Goal: Communication & Community: Answer question/provide support

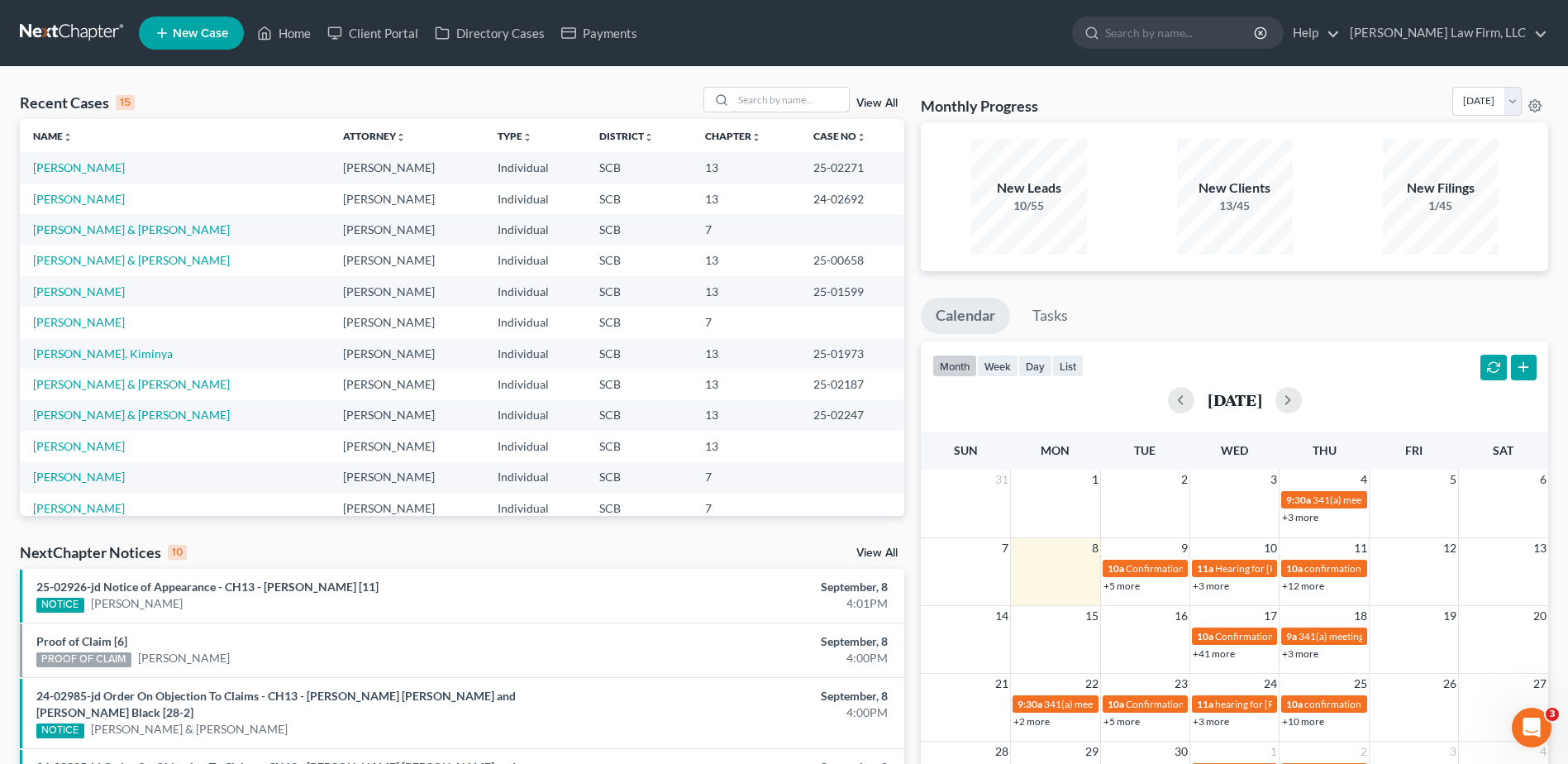
click at [810, 105] on input "search" at bounding box center [791, 100] width 116 height 24
type input "seibles"
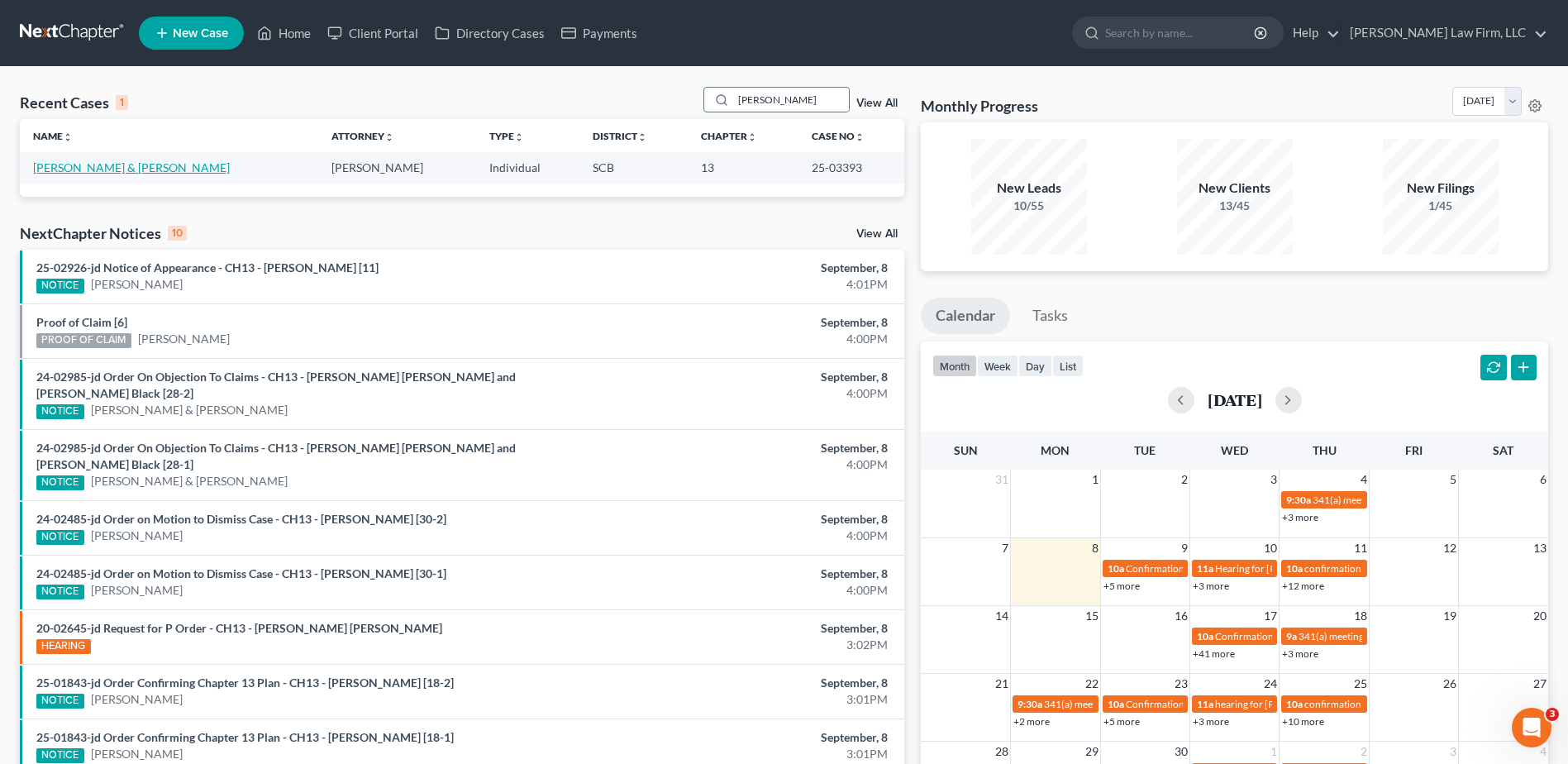
click at [96, 167] on link "[PERSON_NAME] & [PERSON_NAME]" at bounding box center [131, 167] width 197 height 14
select select "1"
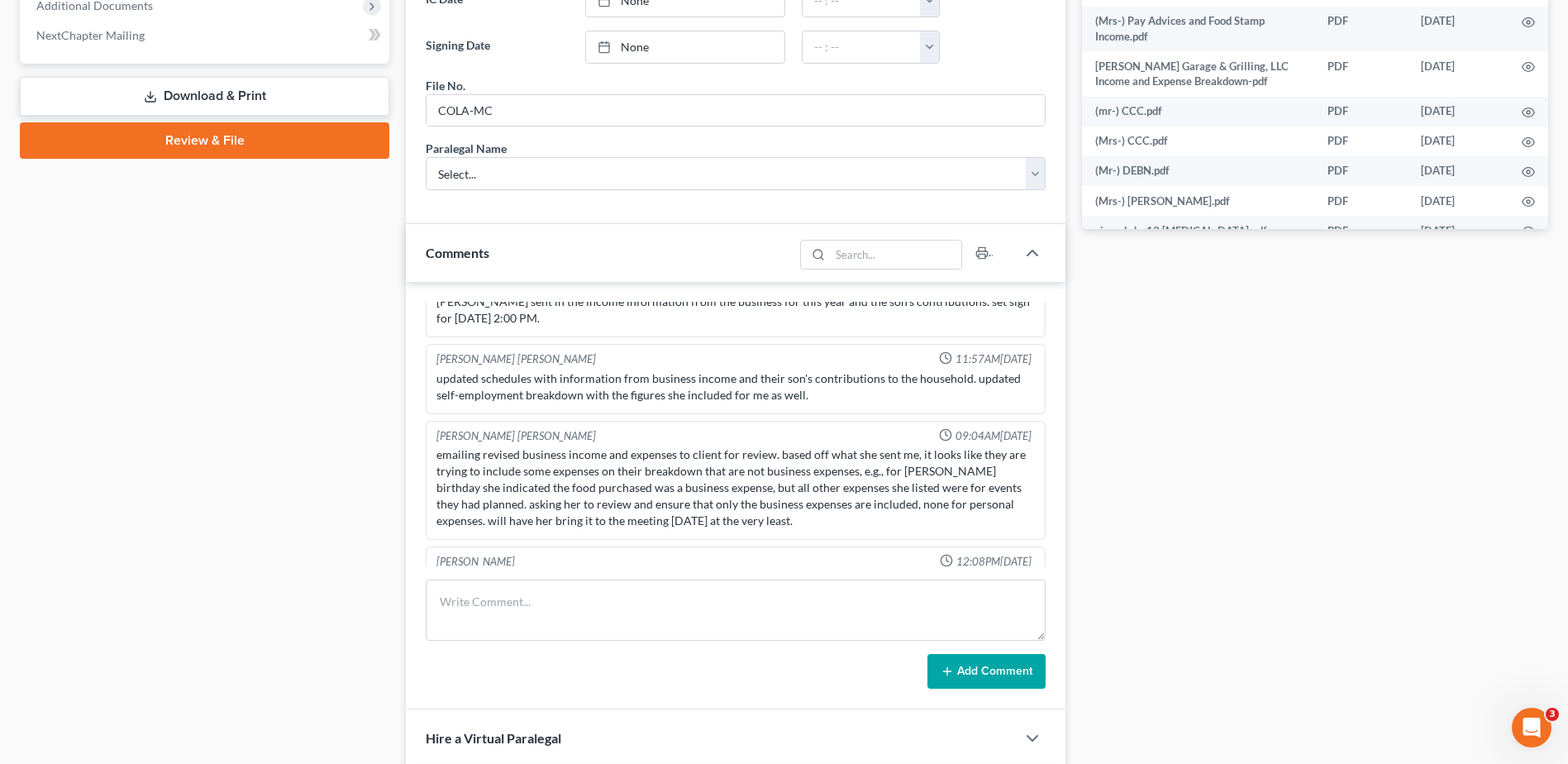
scroll to position [909, 0]
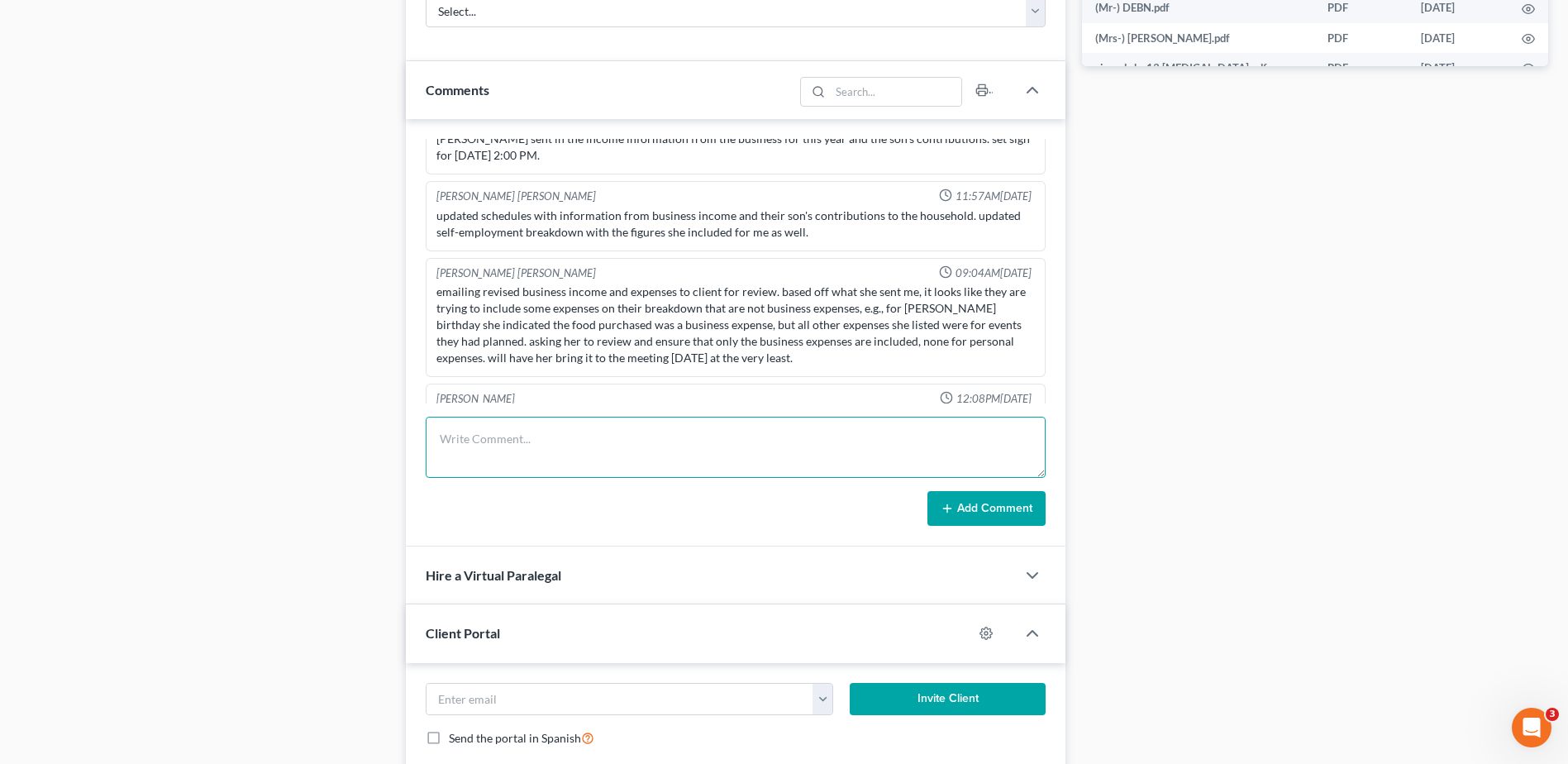
click at [551, 449] on textarea at bounding box center [735, 448] width 620 height 61
click at [949, 440] on textarea "need Tee authorization form for Emails. Mccloud emailed clients the form to sig…" at bounding box center [735, 448] width 620 height 61
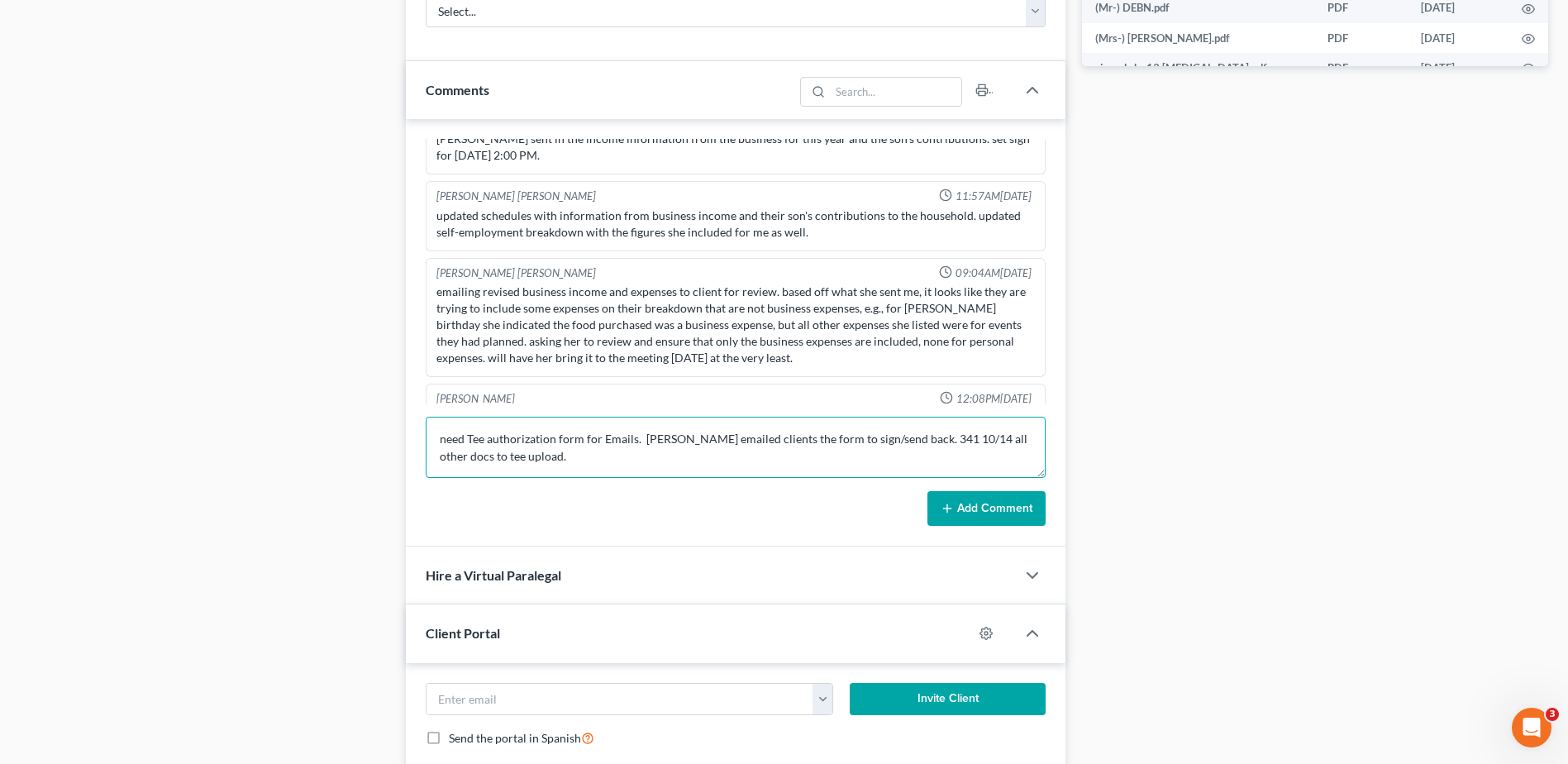
click at [601, 458] on textarea "need Tee authorization form for Emails. Mccloud emailed clients the form to sig…" at bounding box center [735, 448] width 620 height 61
type textarea "need Tee authorization form for Emails. Mccloud emailed clients the form to sig…"
click at [1003, 504] on button "Add Comment" at bounding box center [986, 508] width 118 height 35
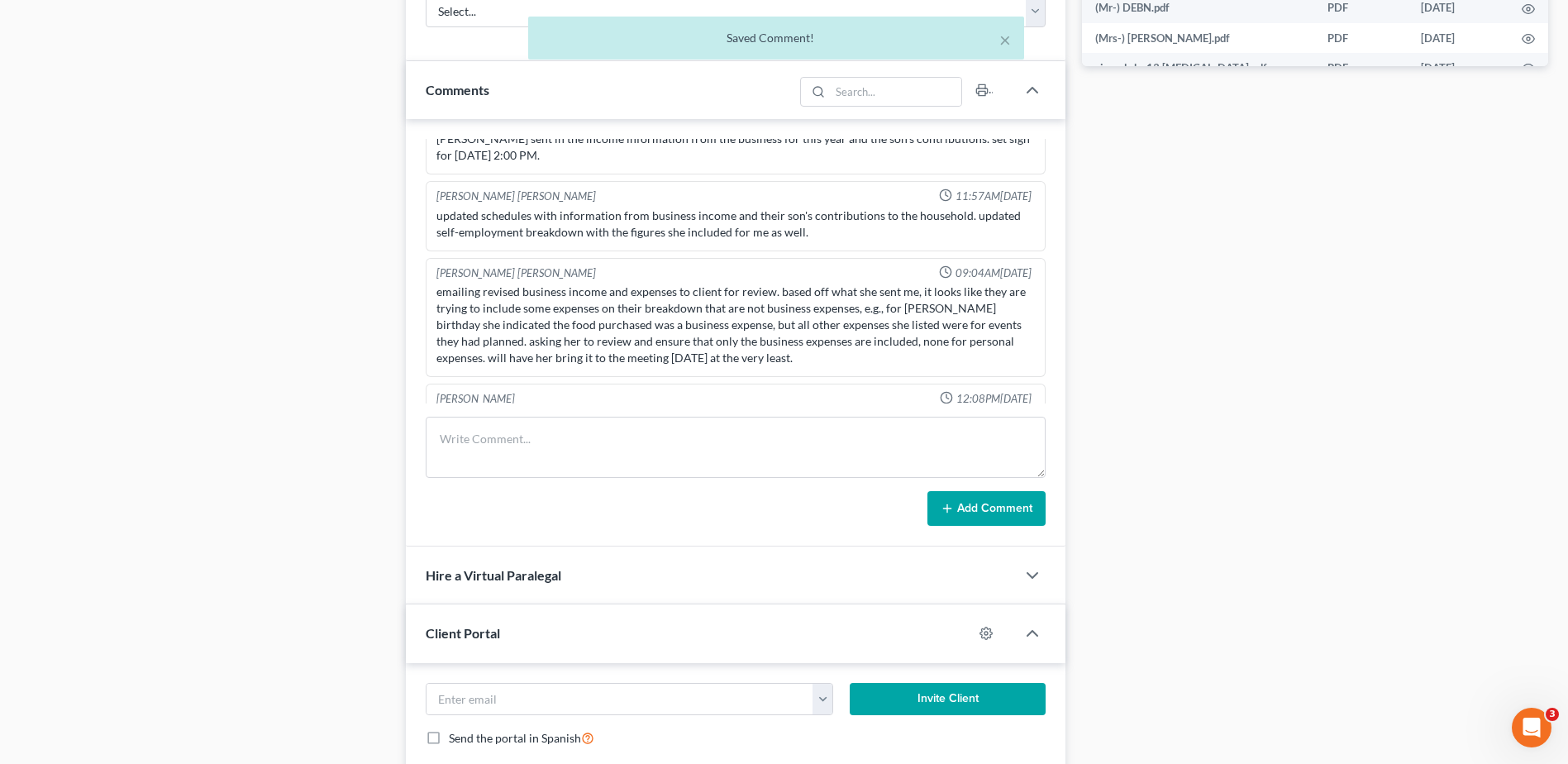
scroll to position [1234, 0]
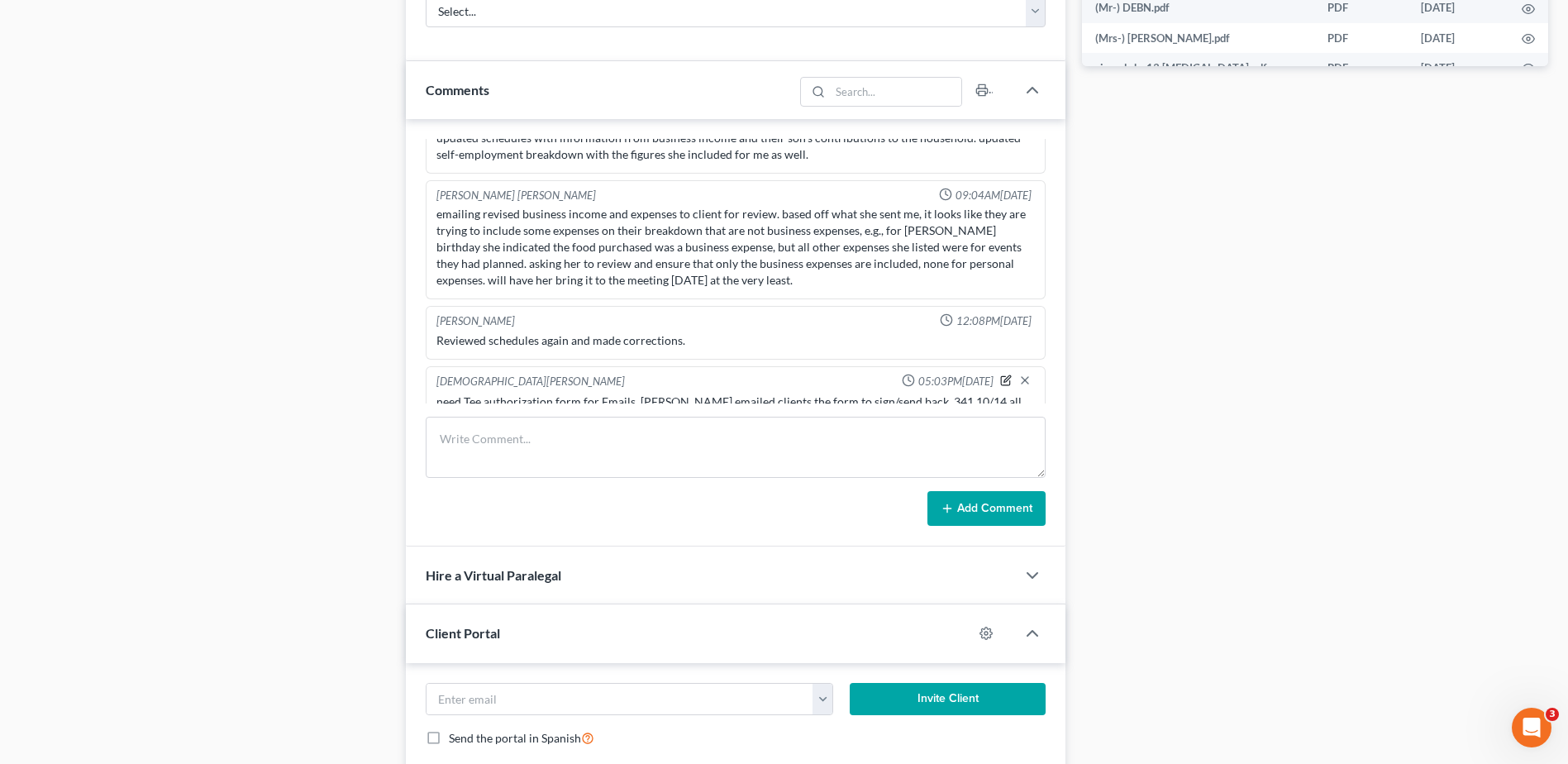
click at [1000, 373] on button "button" at bounding box center [1006, 379] width 12 height 13
click at [852, 398] on textarea "need Tee authorization form for Emails. Mccloud emailed clients the form to sig…" at bounding box center [735, 424] width 598 height 61
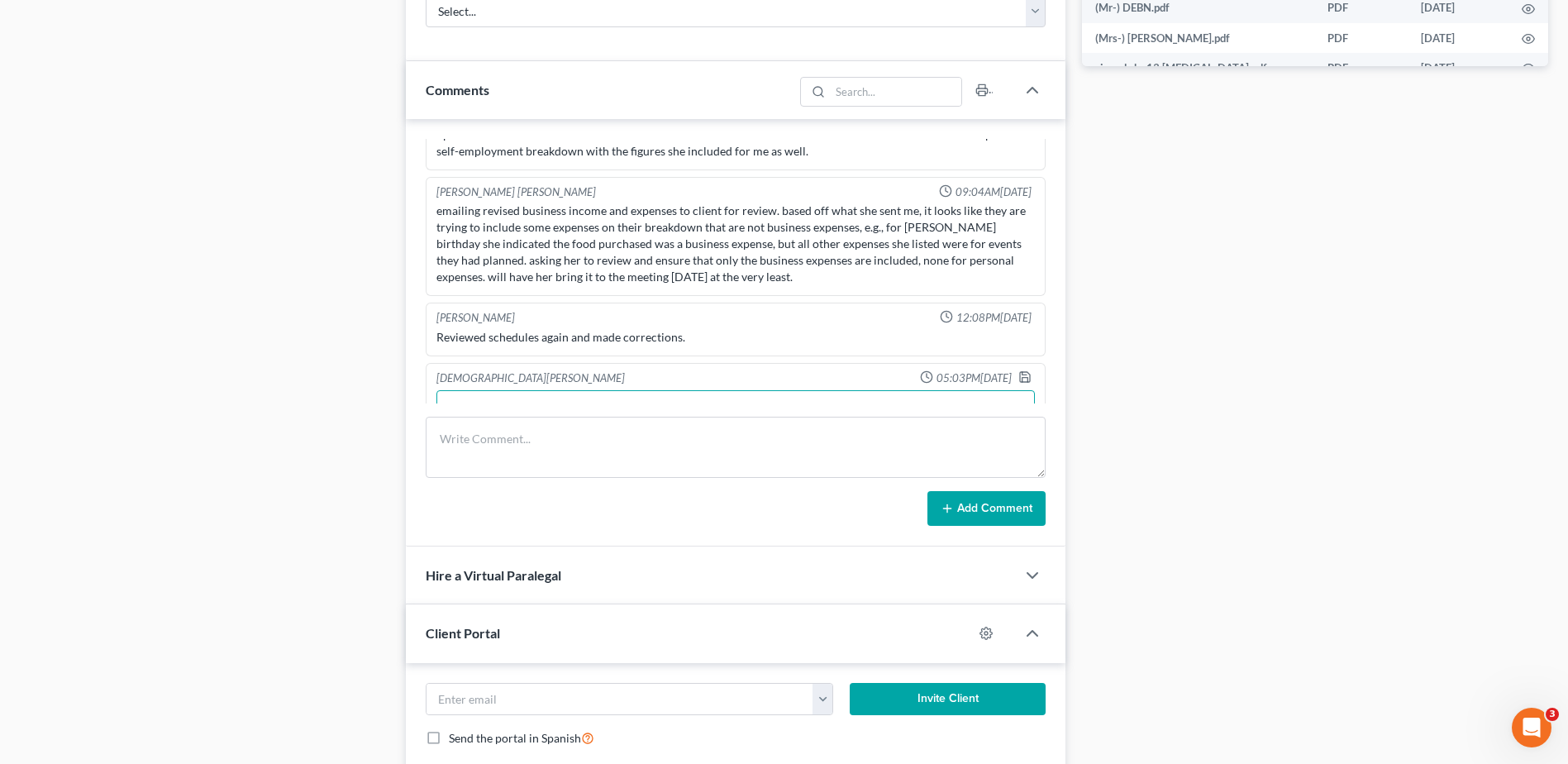
type textarea "need Tee authorization form for Emails. Mccloud emailed clients the form to sig…"
drag, startPoint x: 1022, startPoint y: 338, endPoint x: 1012, endPoint y: 344, distance: 11.7
click at [1020, 370] on div at bounding box center [1028, 378] width 20 height 16
click at [1023, 378] on polyline "button" at bounding box center [1025, 379] width 6 height 4
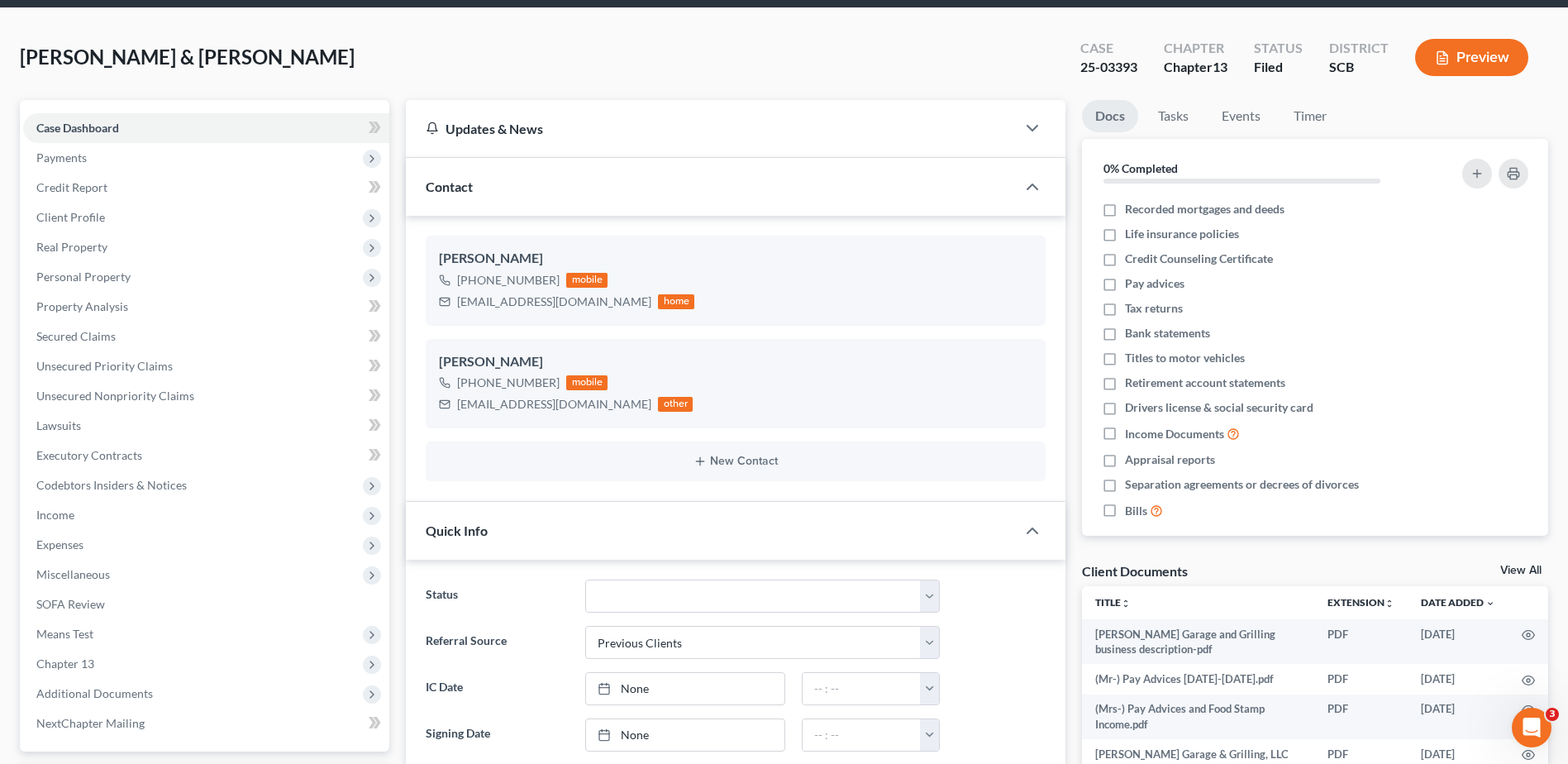
scroll to position [0, 0]
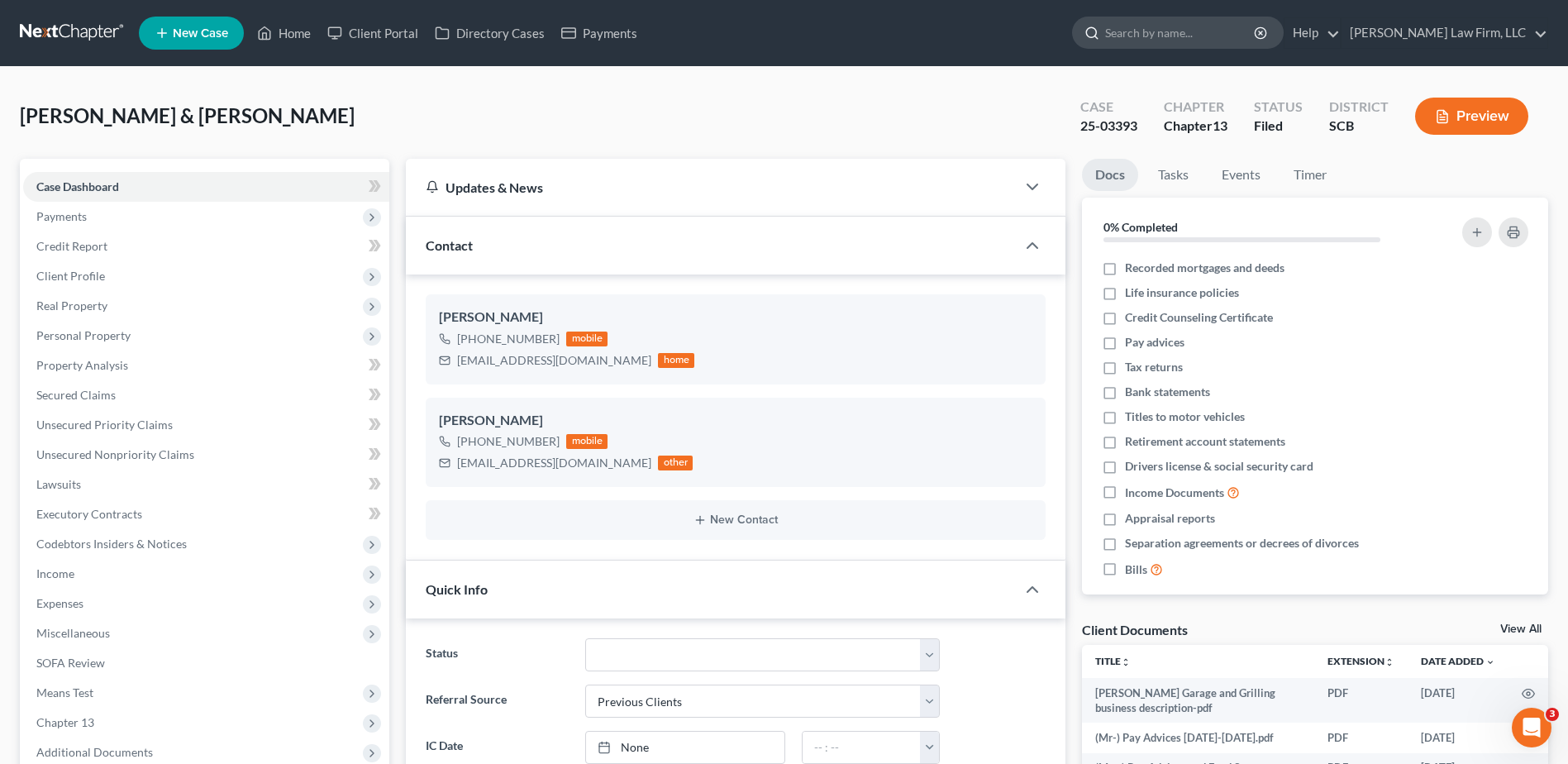
click at [1215, 31] on input "search" at bounding box center [1181, 32] width 151 height 31
type input "[PERSON_NAME]"
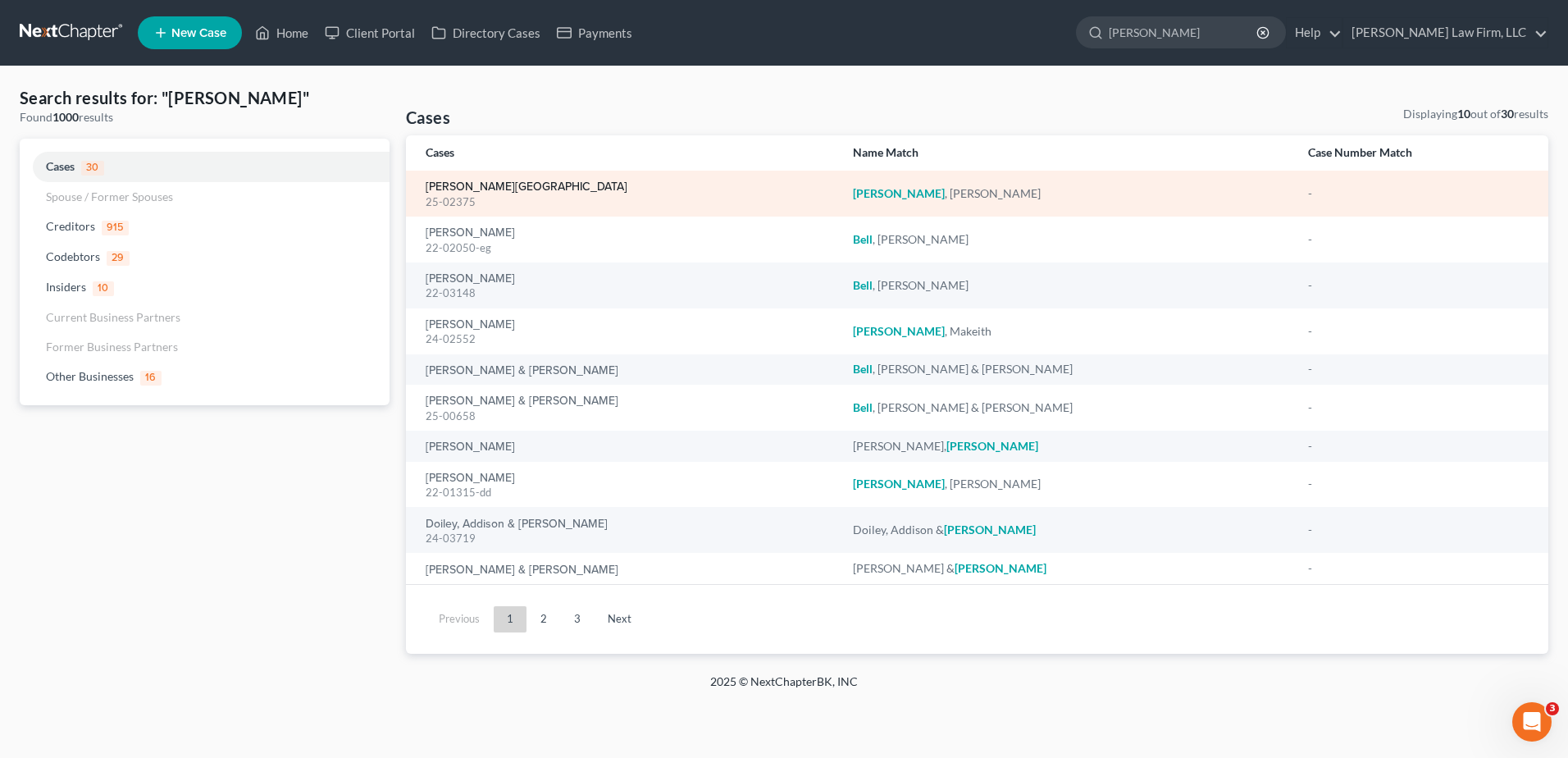
click at [493, 182] on link "[PERSON_NAME][GEOGRAPHIC_DATA]" at bounding box center [526, 187] width 202 height 12
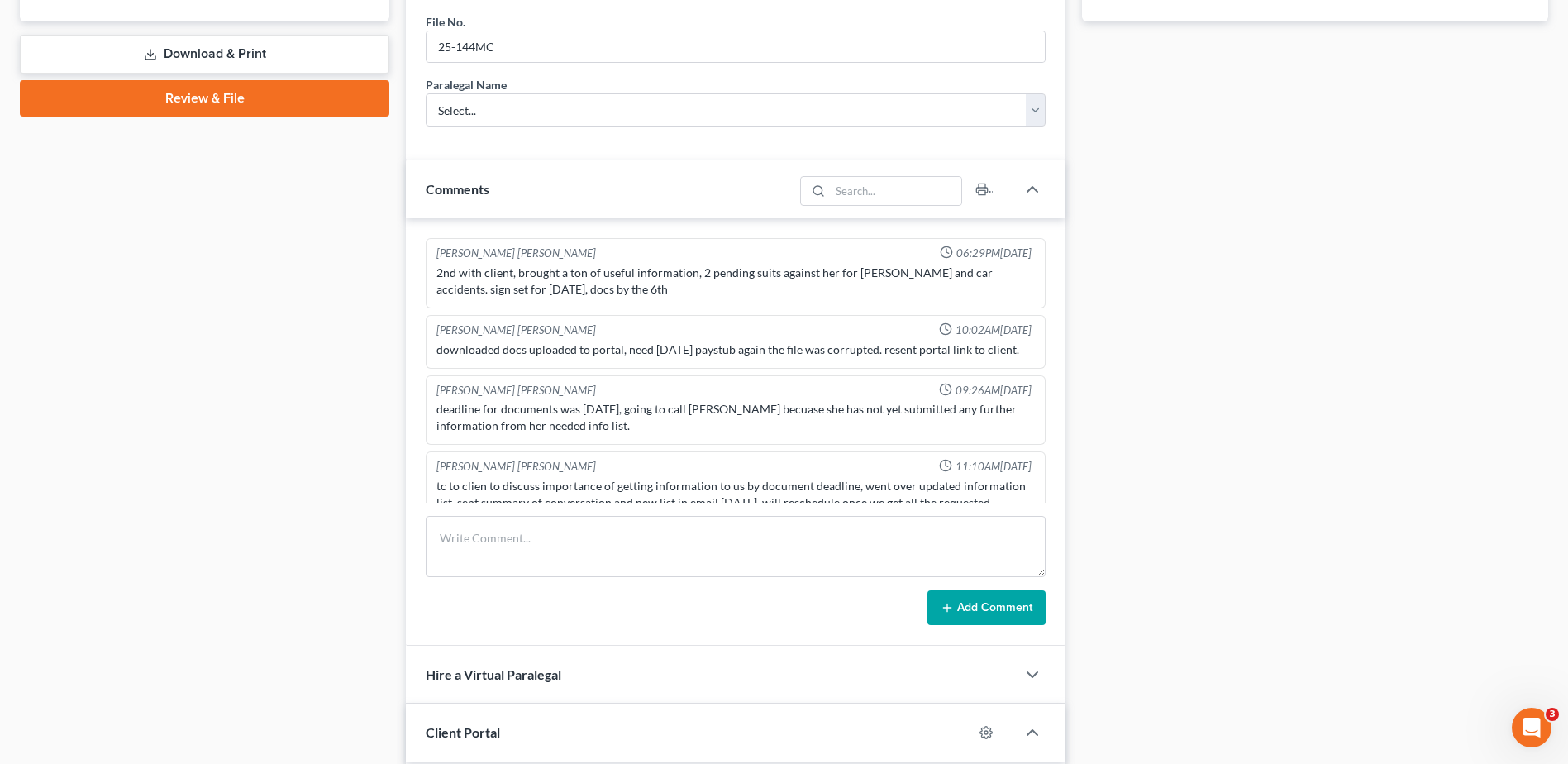
scroll to position [627, 0]
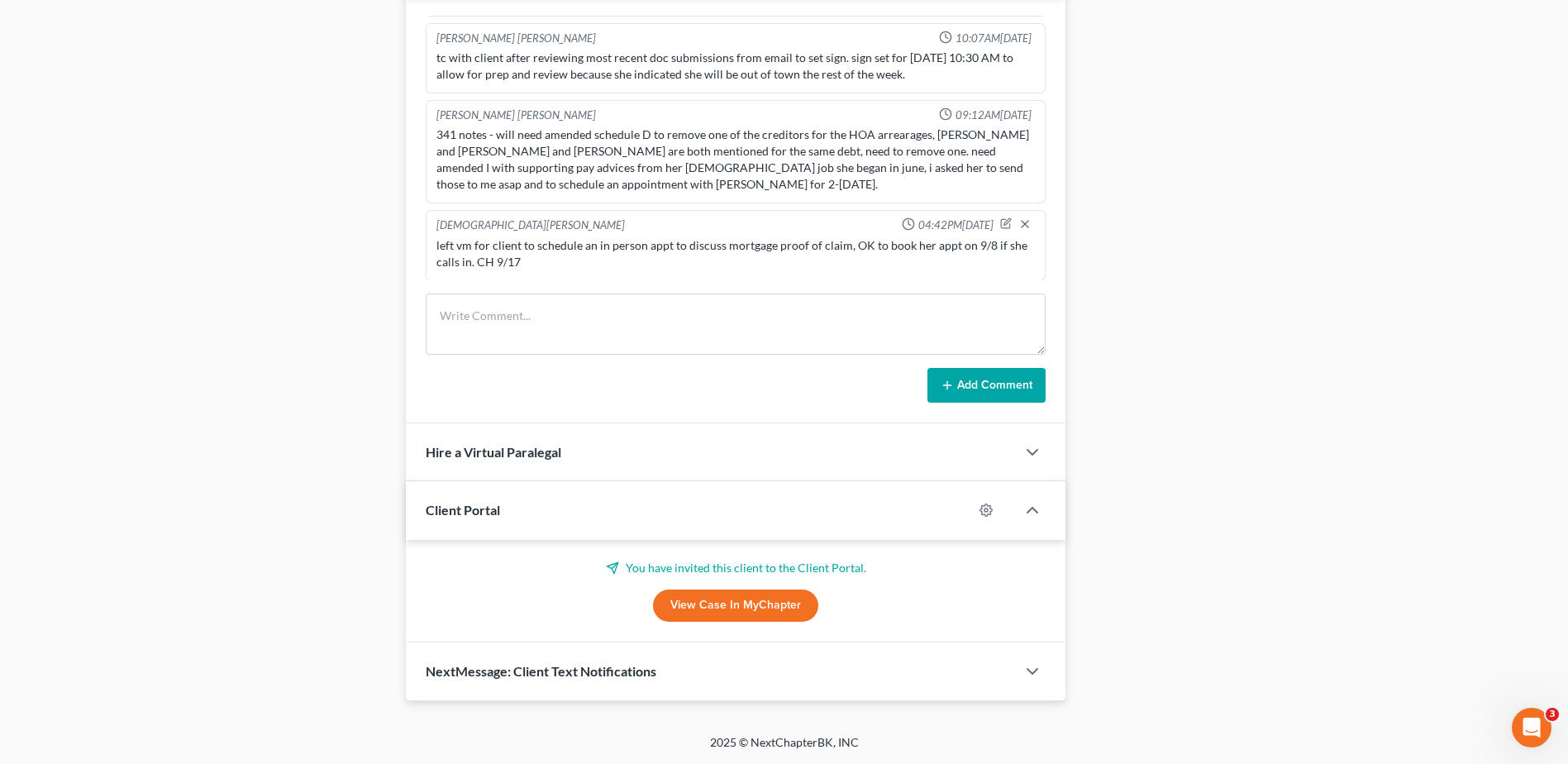
click at [455, 503] on span "Client Portal" at bounding box center [462, 510] width 74 height 15
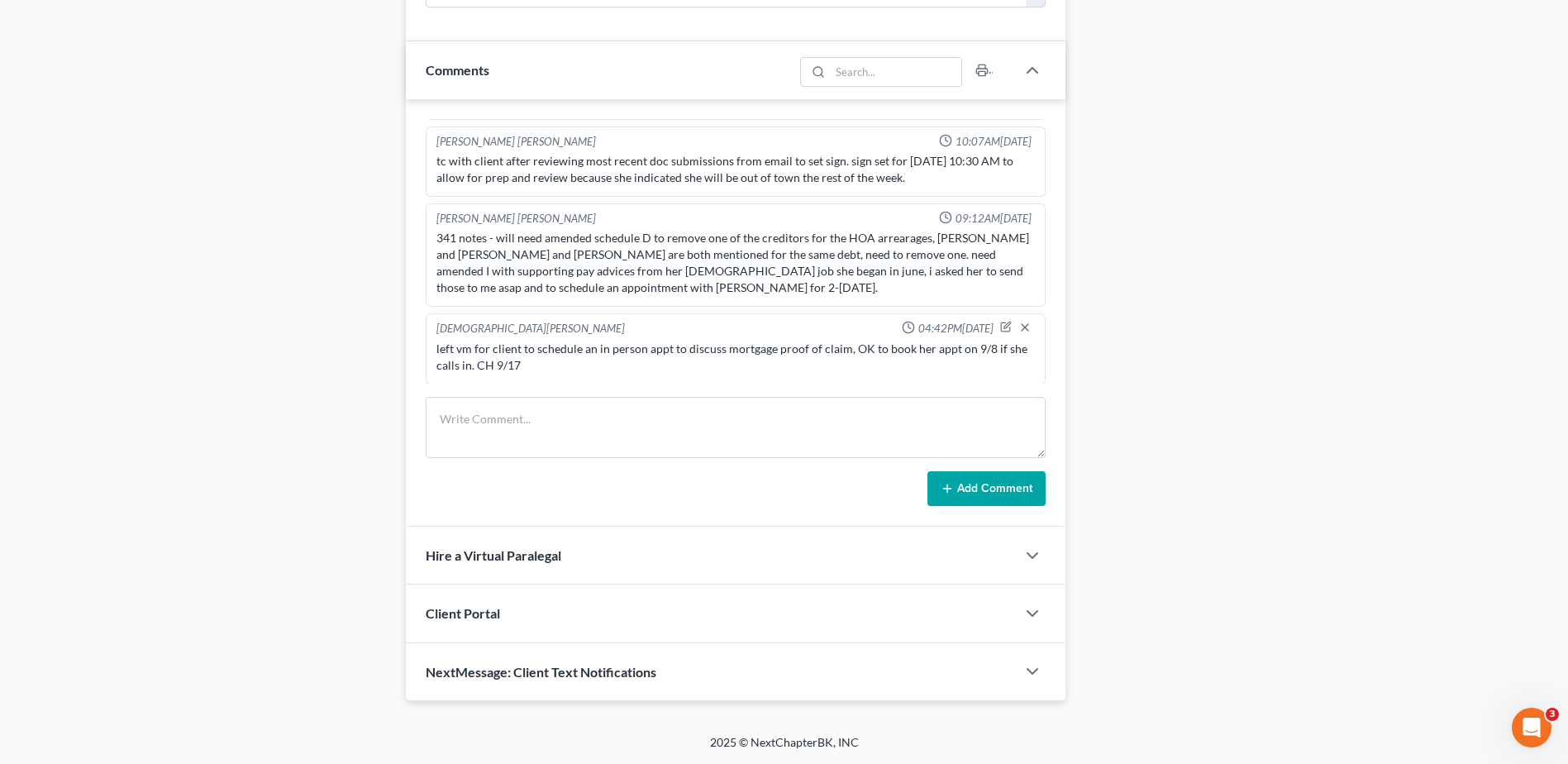
drag, startPoint x: 468, startPoint y: 671, endPoint x: 470, endPoint y: 641, distance: 30.1
click at [469, 671] on span "NextMessage: Client Text Notifications" at bounding box center [540, 671] width 231 height 15
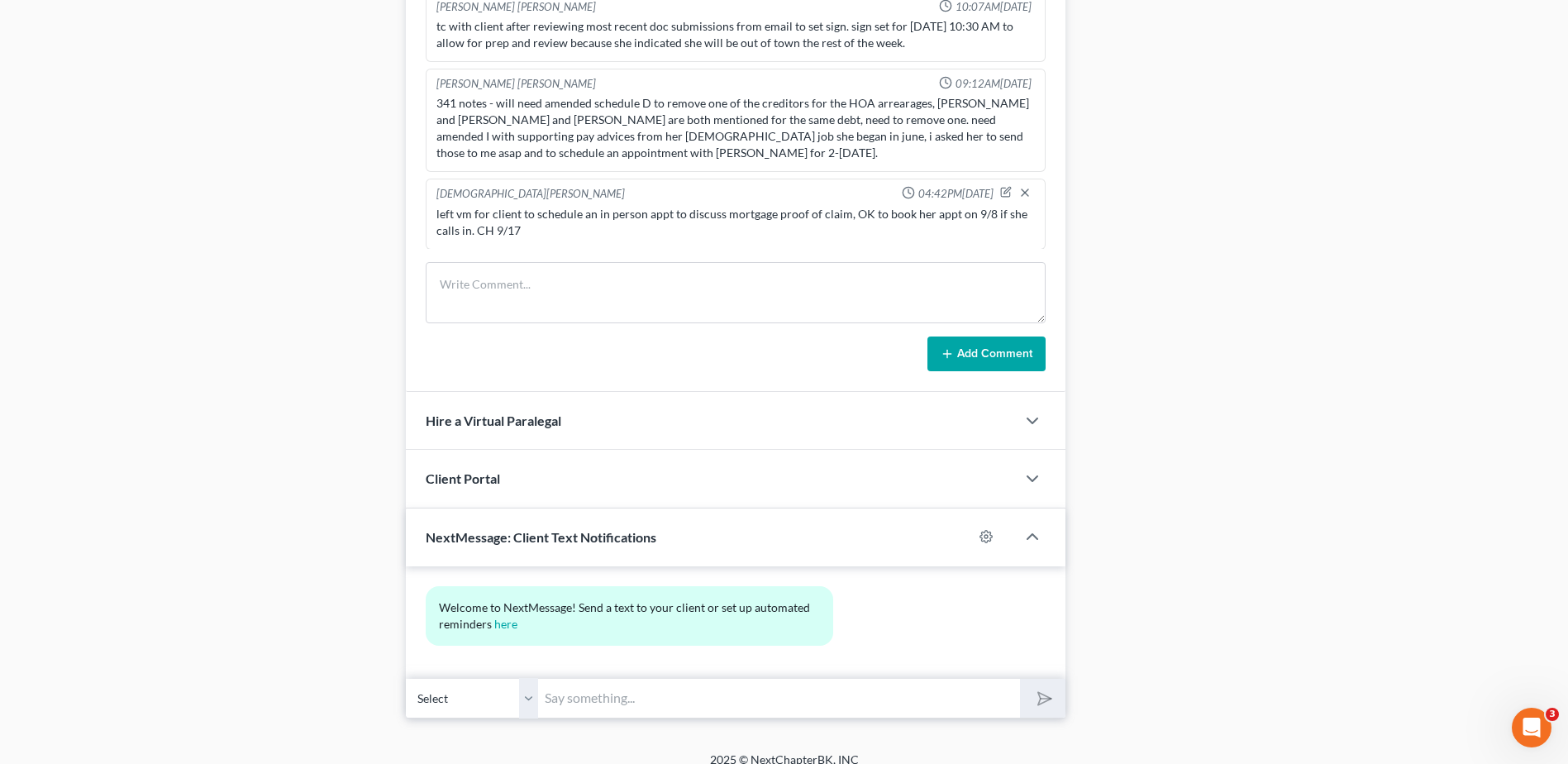
scroll to position [1059, 0]
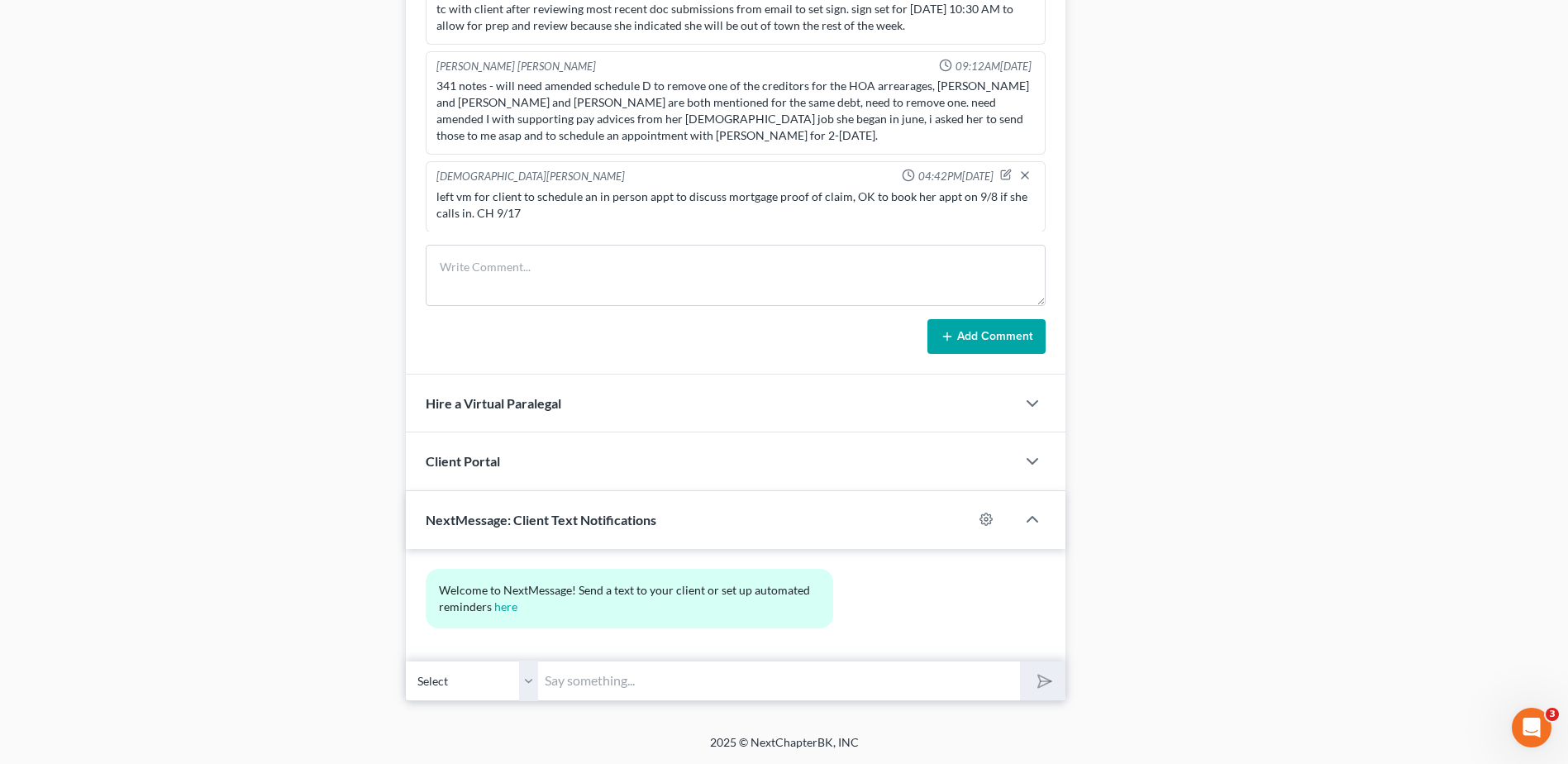
click at [647, 690] on input "text" at bounding box center [778, 681] width 482 height 41
type input "M"
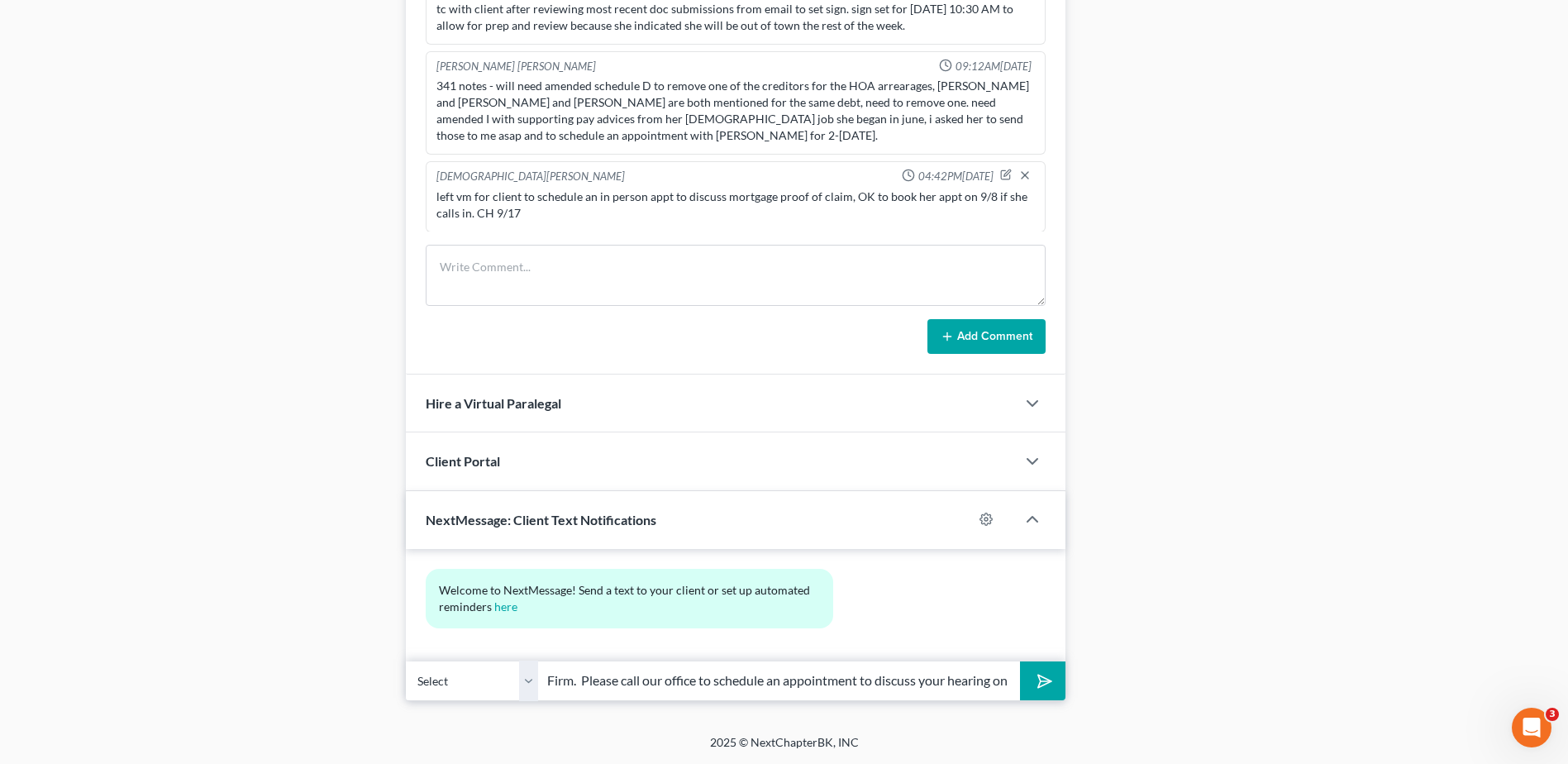
scroll to position [0, 436]
type input "Hello [PERSON_NAME], this is [PERSON_NAME] from [PERSON_NAME] Law Firm. Please …"
click at [1038, 685] on icon "submit" at bounding box center [1041, 680] width 23 height 23
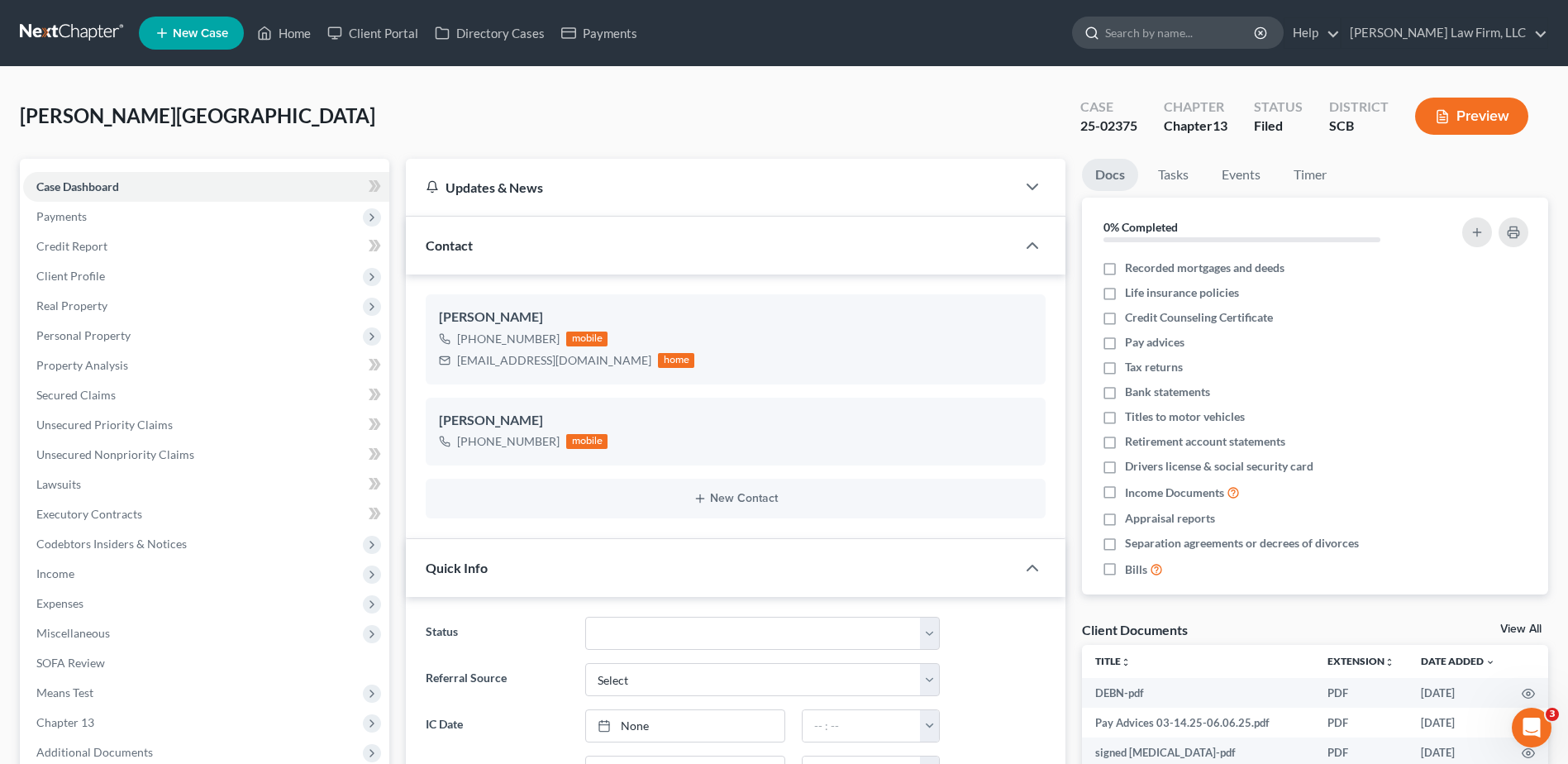
click at [1179, 38] on input "search" at bounding box center [1181, 32] width 151 height 31
type input "hodges"
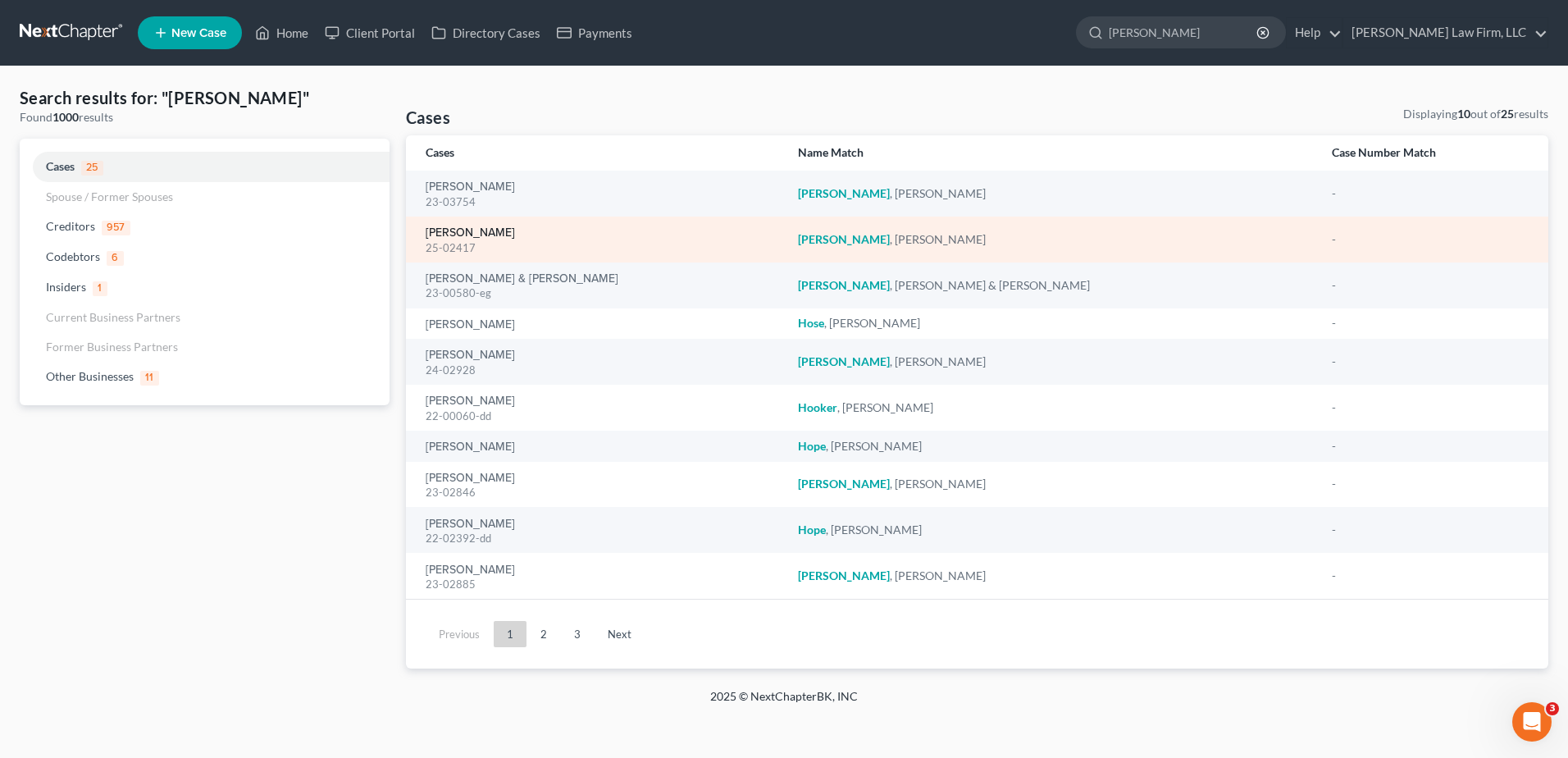
click at [472, 227] on link "[PERSON_NAME]" at bounding box center [470, 233] width 90 height 12
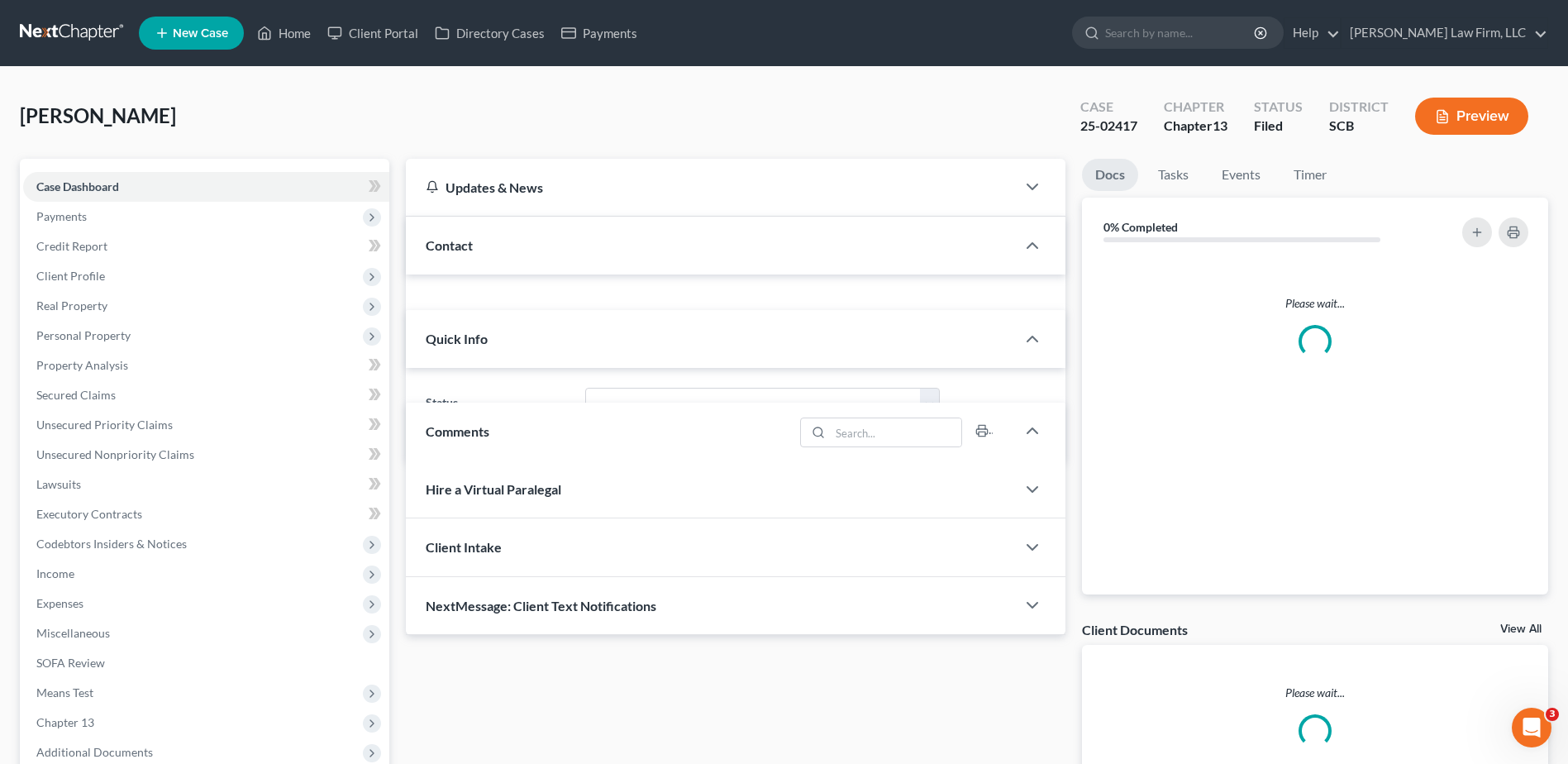
select select "0"
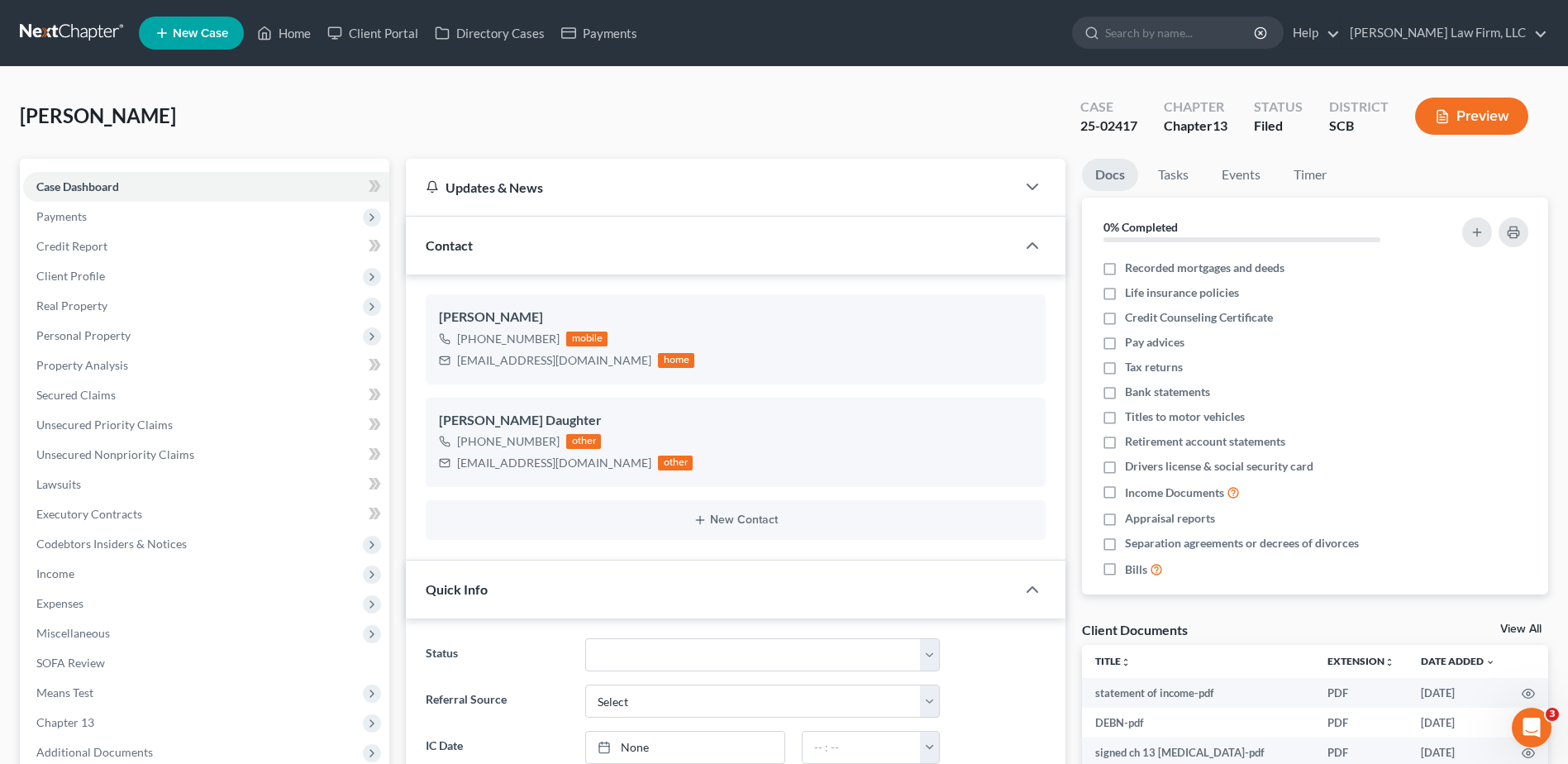
scroll to position [373, 0]
click at [108, 274] on span "Client Profile" at bounding box center [206, 276] width 366 height 30
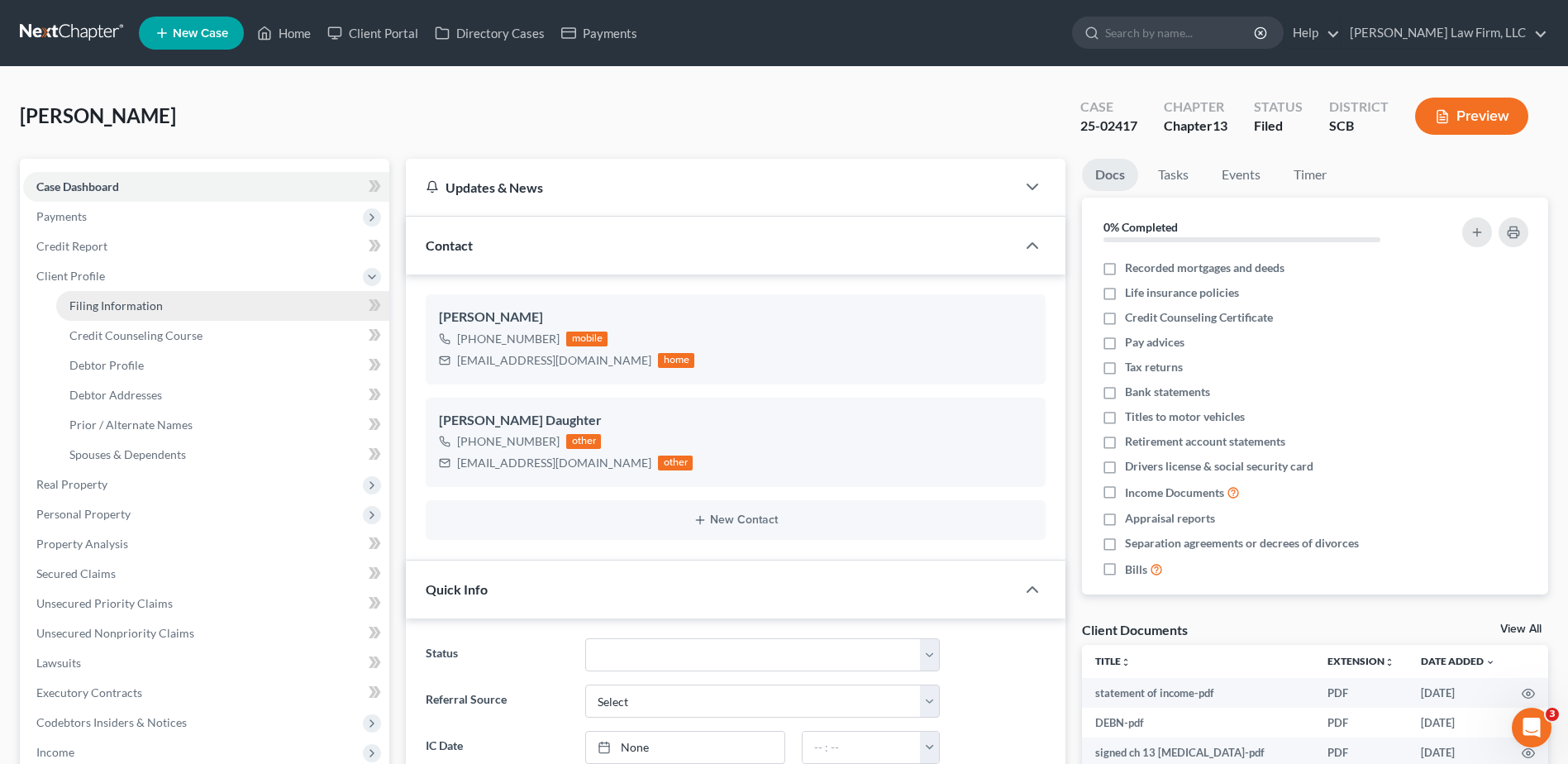
click at [140, 307] on span "Filing Information" at bounding box center [117, 305] width 94 height 14
select select "1"
select select "0"
select select "3"
select select "42"
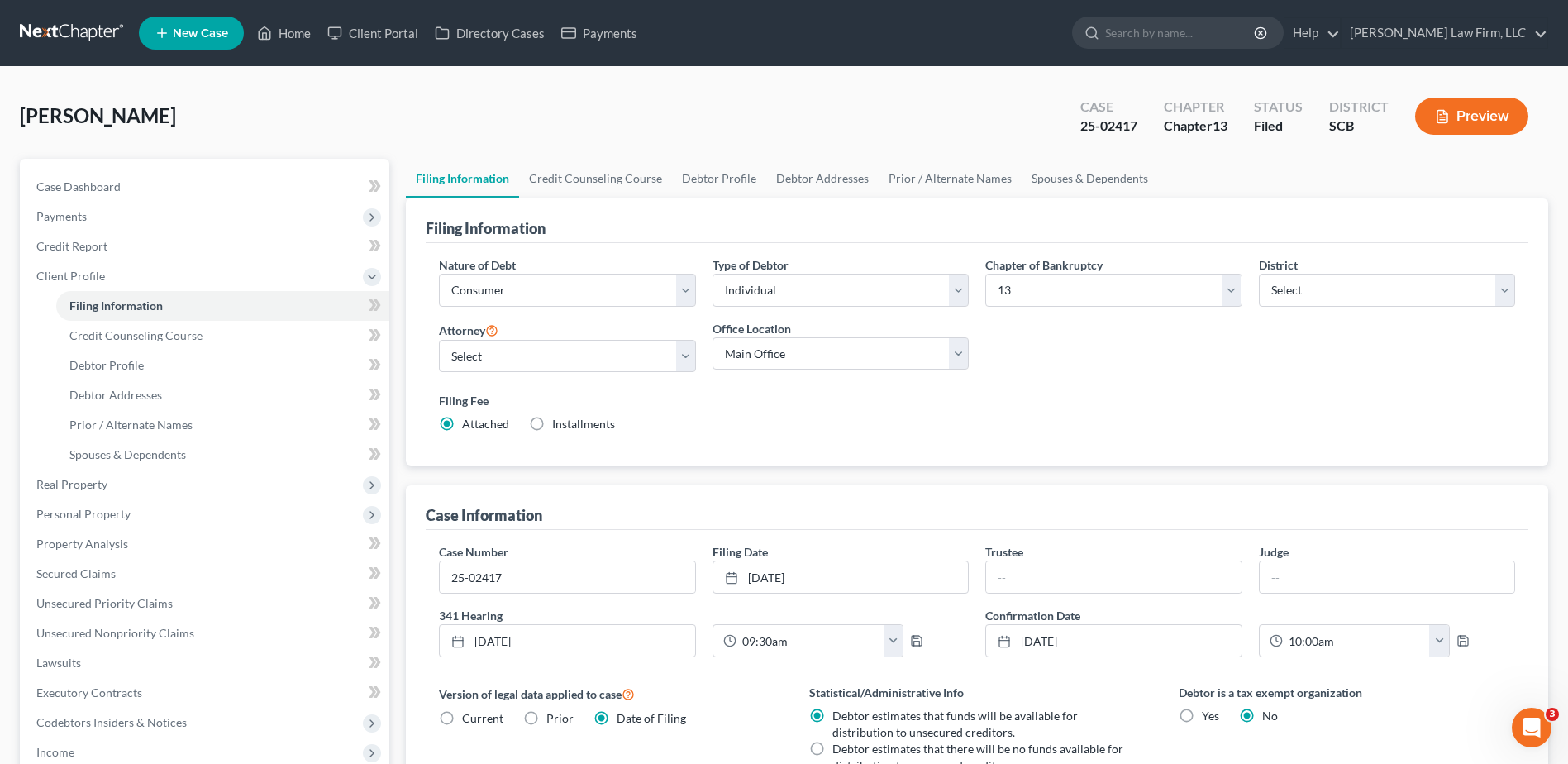
click at [77, 170] on div "Case Dashboard Payments Invoices Payments Payments Credit Report Client Profile…" at bounding box center [204, 573] width 369 height 830
click at [71, 189] on span "Case Dashboard" at bounding box center [78, 186] width 84 height 14
select select "0"
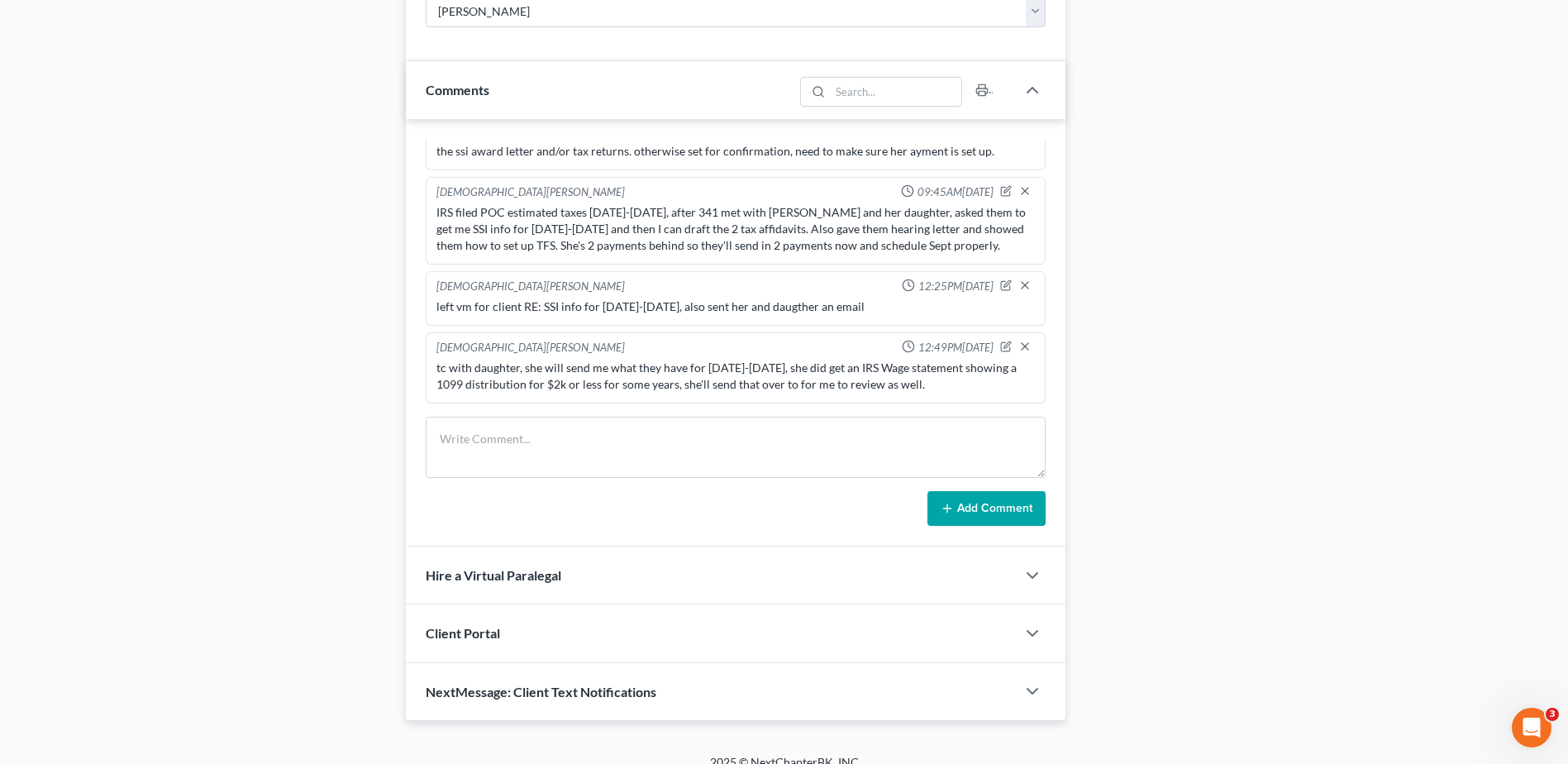
scroll to position [929, 0]
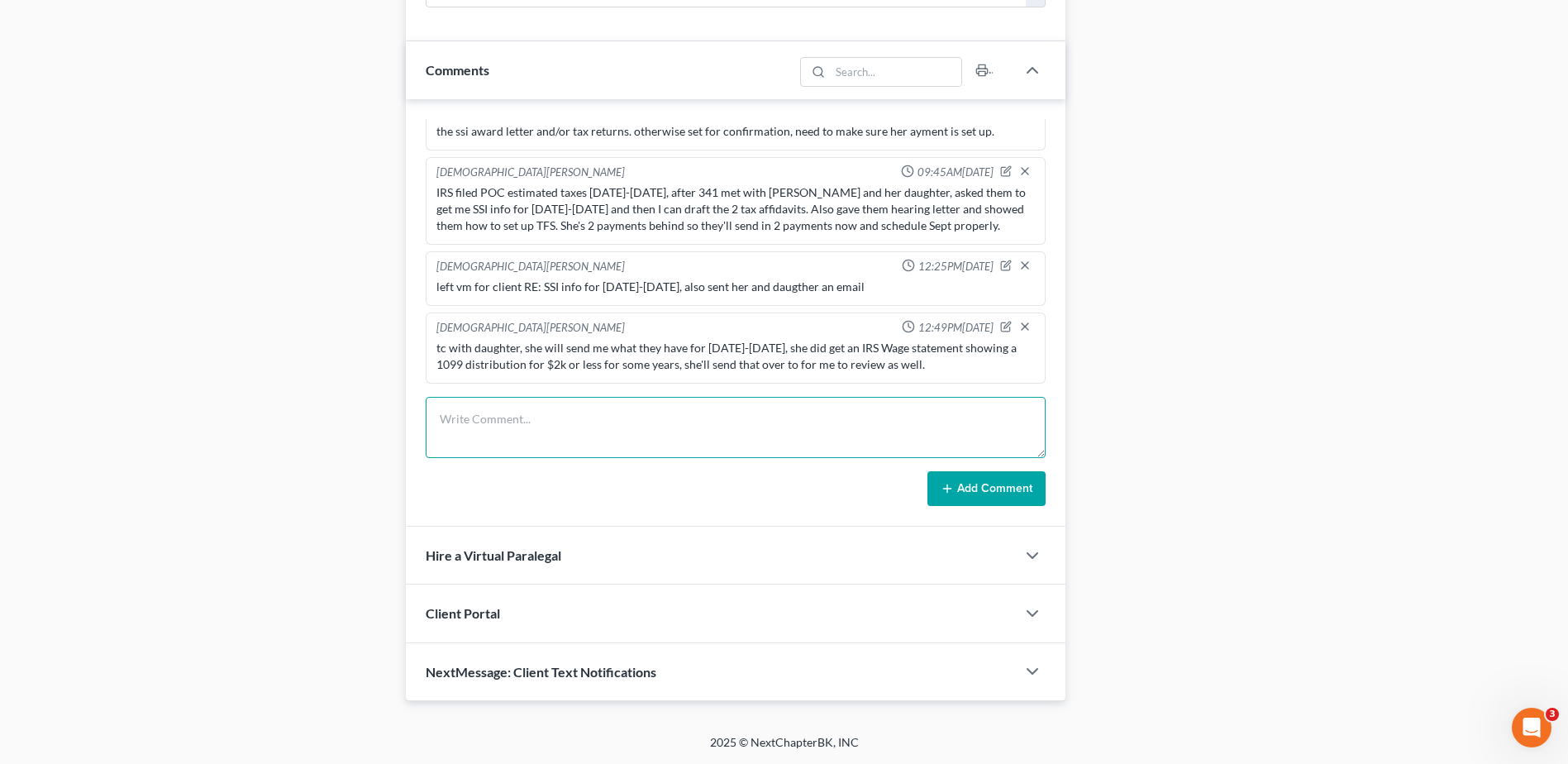
click at [522, 403] on textarea at bounding box center [735, 427] width 620 height 61
click at [522, 411] on textarea at bounding box center [735, 427] width 620 height 61
type textarea "e"
type textarea "emailed daughter and client, need ms. hodges to sign tax affidavits I prepared."
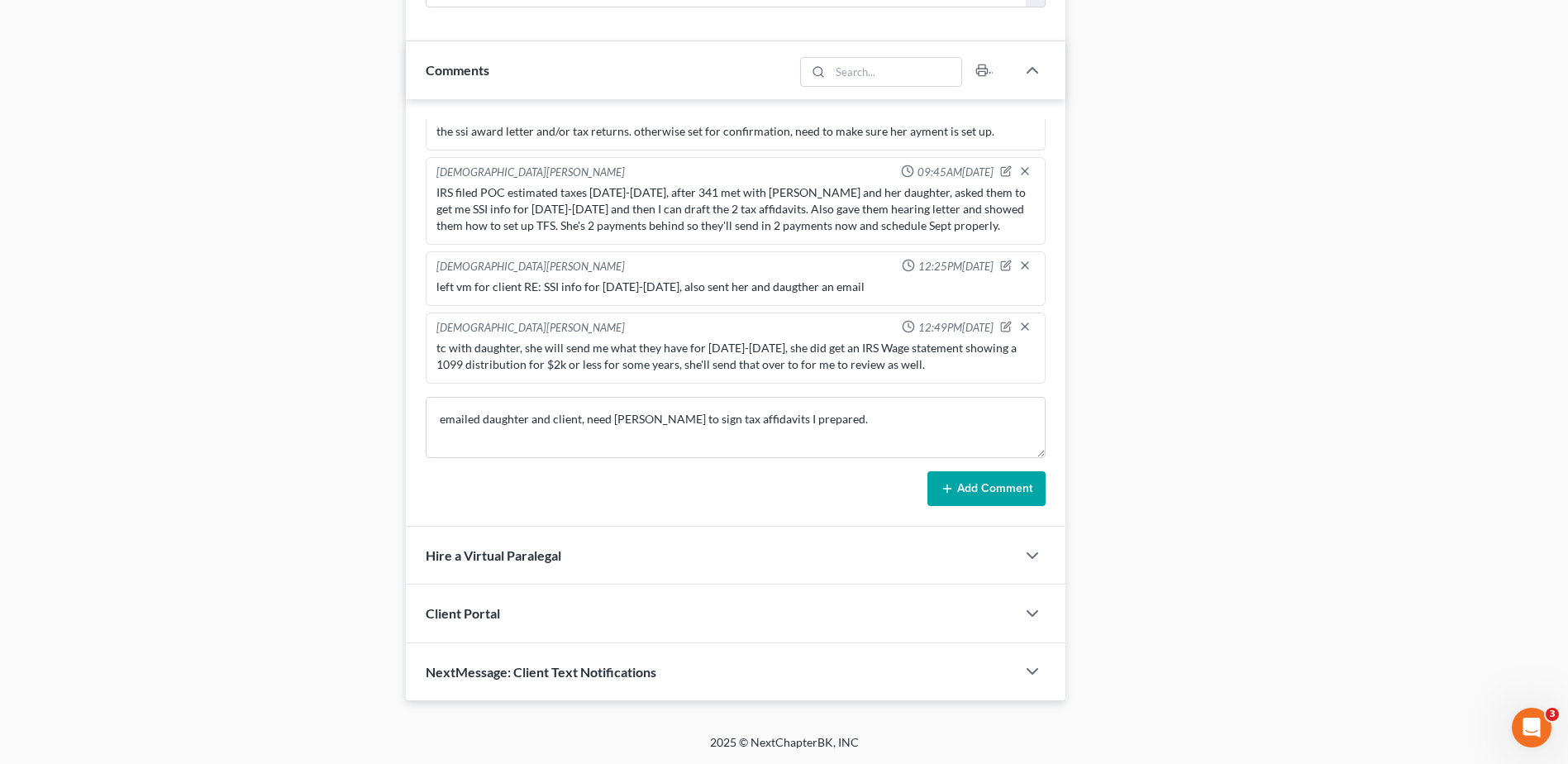
click at [972, 489] on button "Add Comment" at bounding box center [986, 488] width 118 height 35
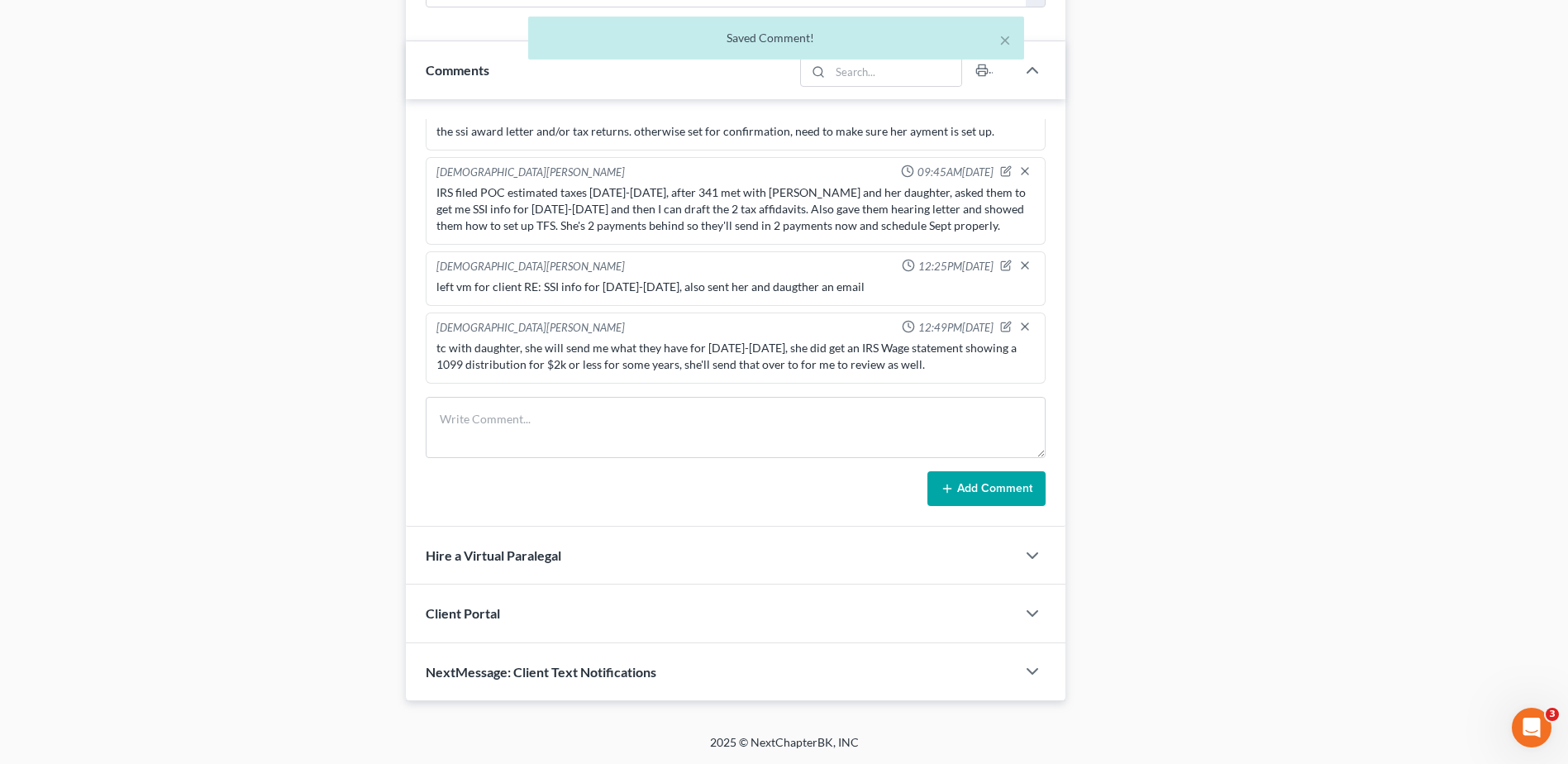
scroll to position [434, 0]
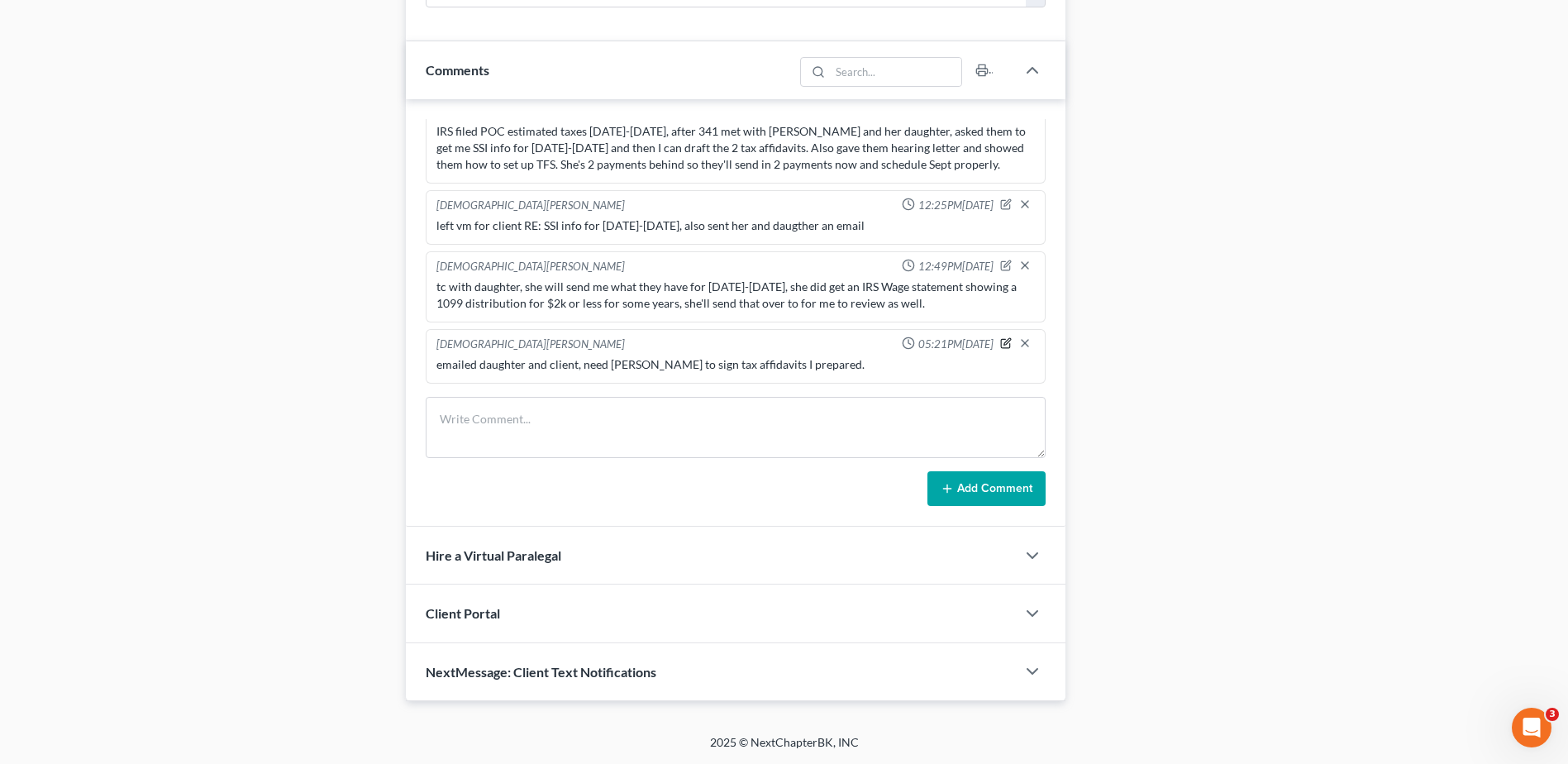
click at [1000, 344] on icon "button" at bounding box center [1006, 343] width 12 height 12
click at [918, 374] on textarea "emailed daughter and client, need ms. hodges to sign tax affidavits I prepared." at bounding box center [735, 387] width 598 height 61
type textarea "emailed daughter and client, need ms. hodges to sign tax affidavits I prepared.…"
click at [1020, 335] on icon "button" at bounding box center [1025, 340] width 10 height 10
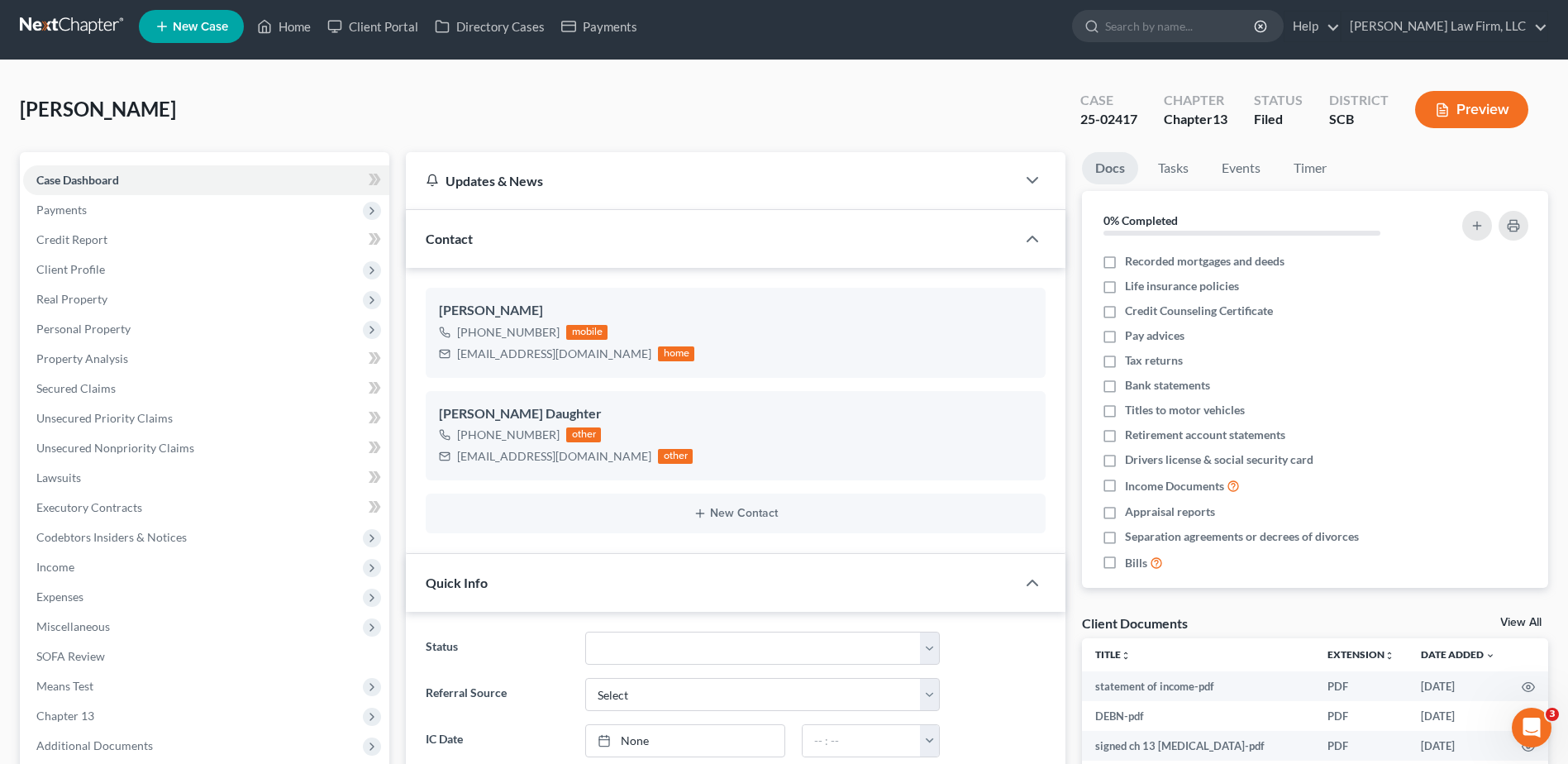
scroll to position [0, 0]
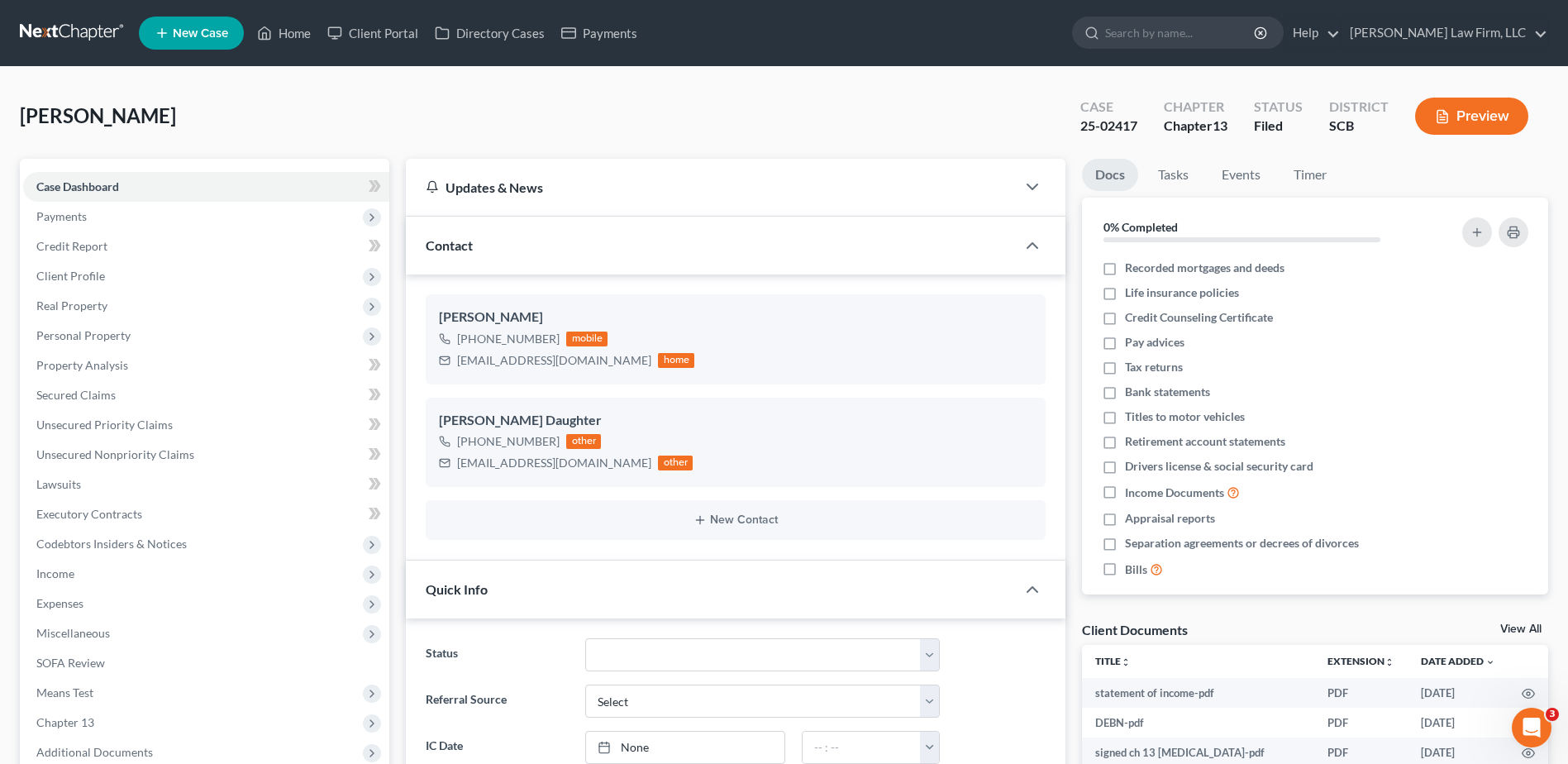
click at [101, 42] on link at bounding box center [72, 32] width 105 height 30
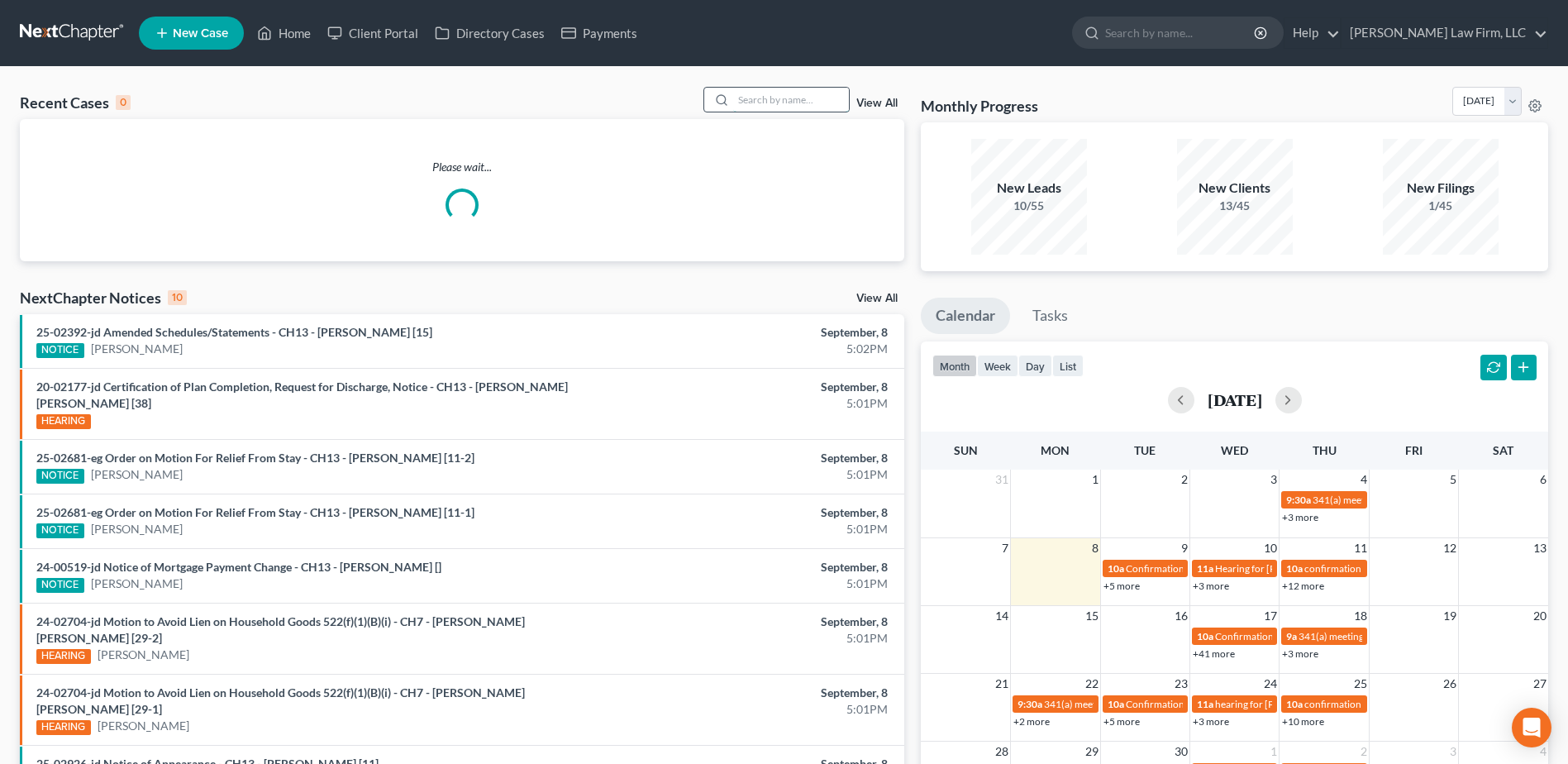
click at [800, 102] on input "search" at bounding box center [791, 100] width 116 height 24
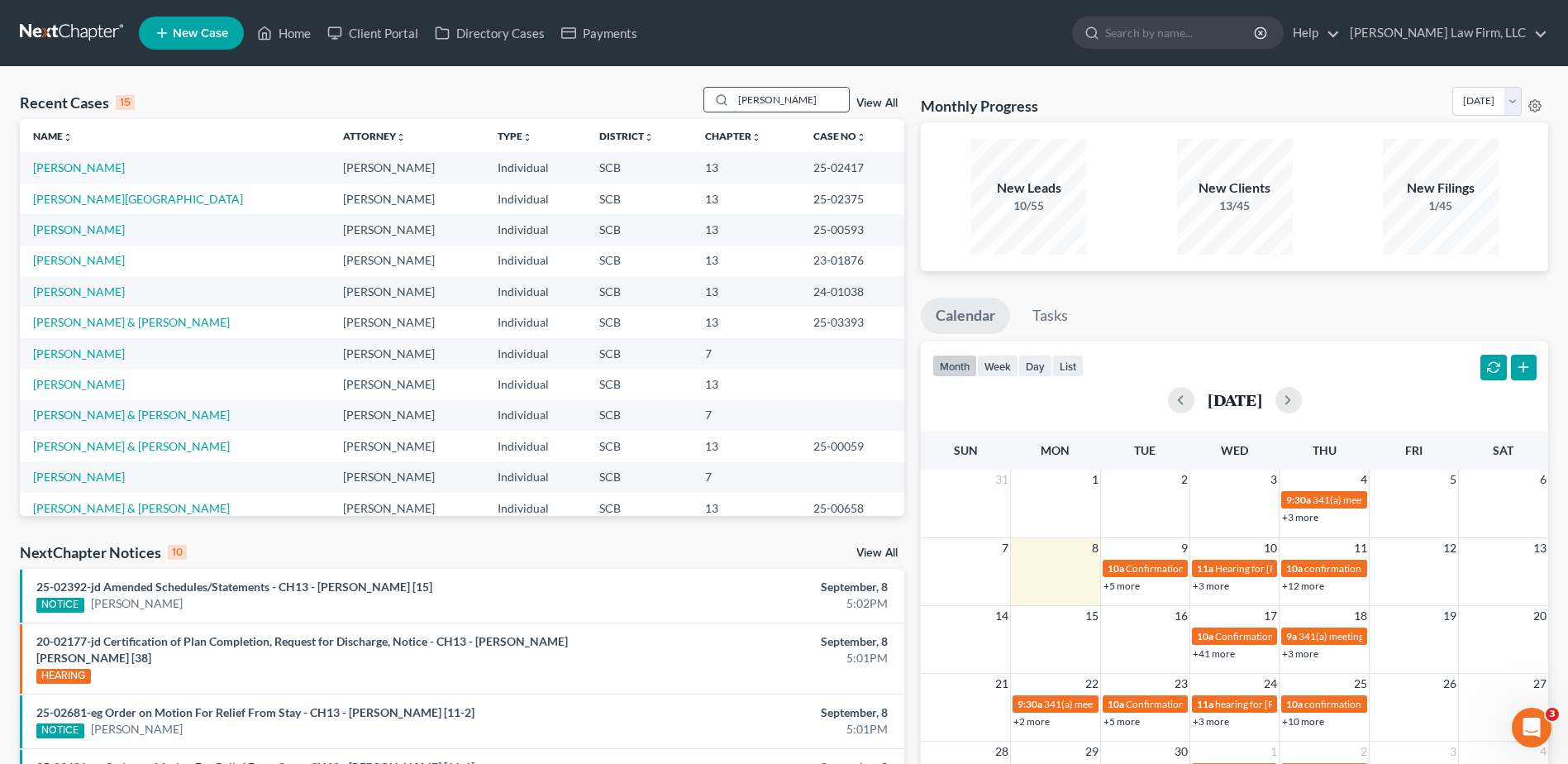
type input "[PERSON_NAME]"
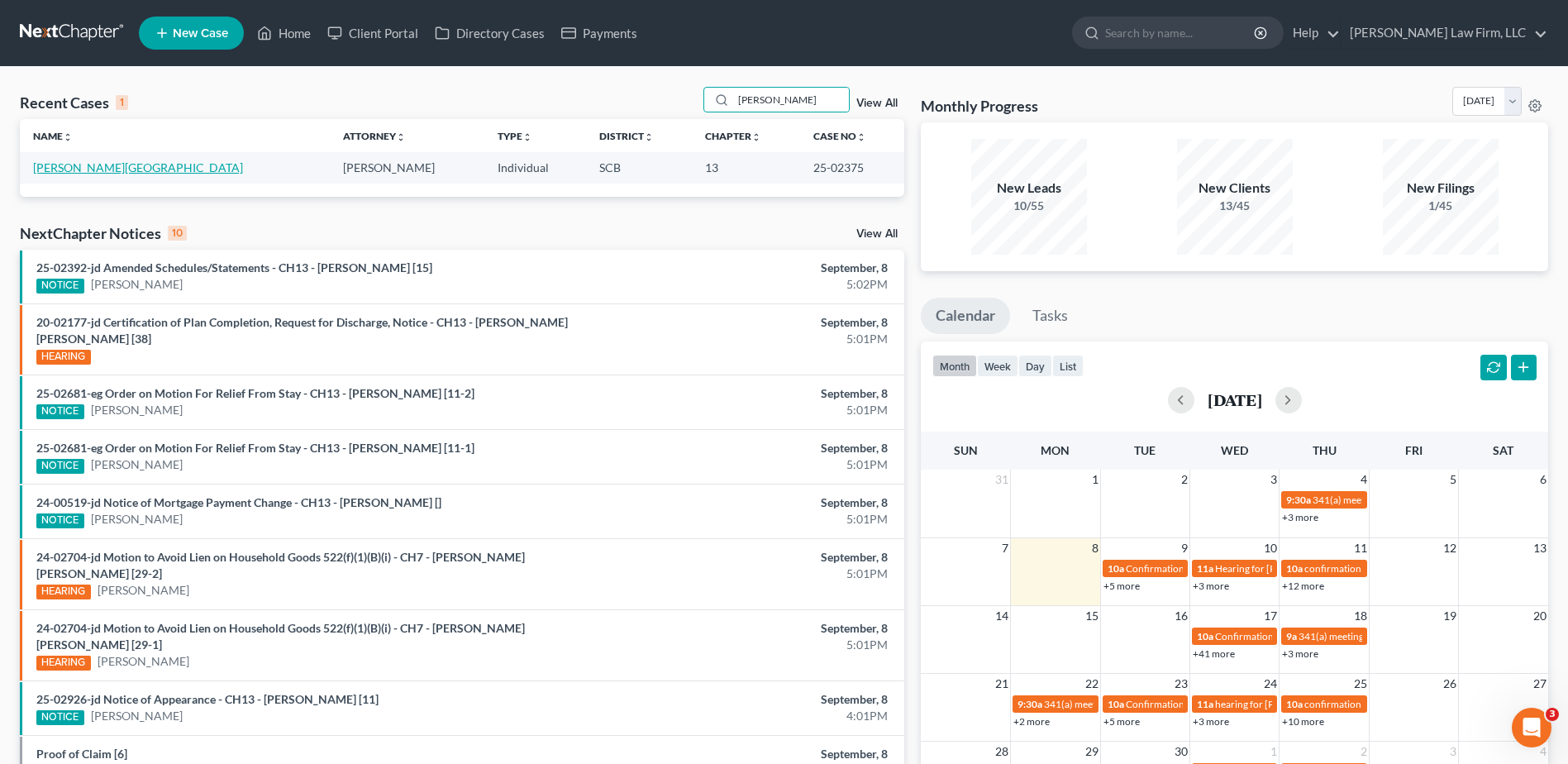
click at [103, 166] on link "[PERSON_NAME][GEOGRAPHIC_DATA]" at bounding box center [138, 167] width 210 height 14
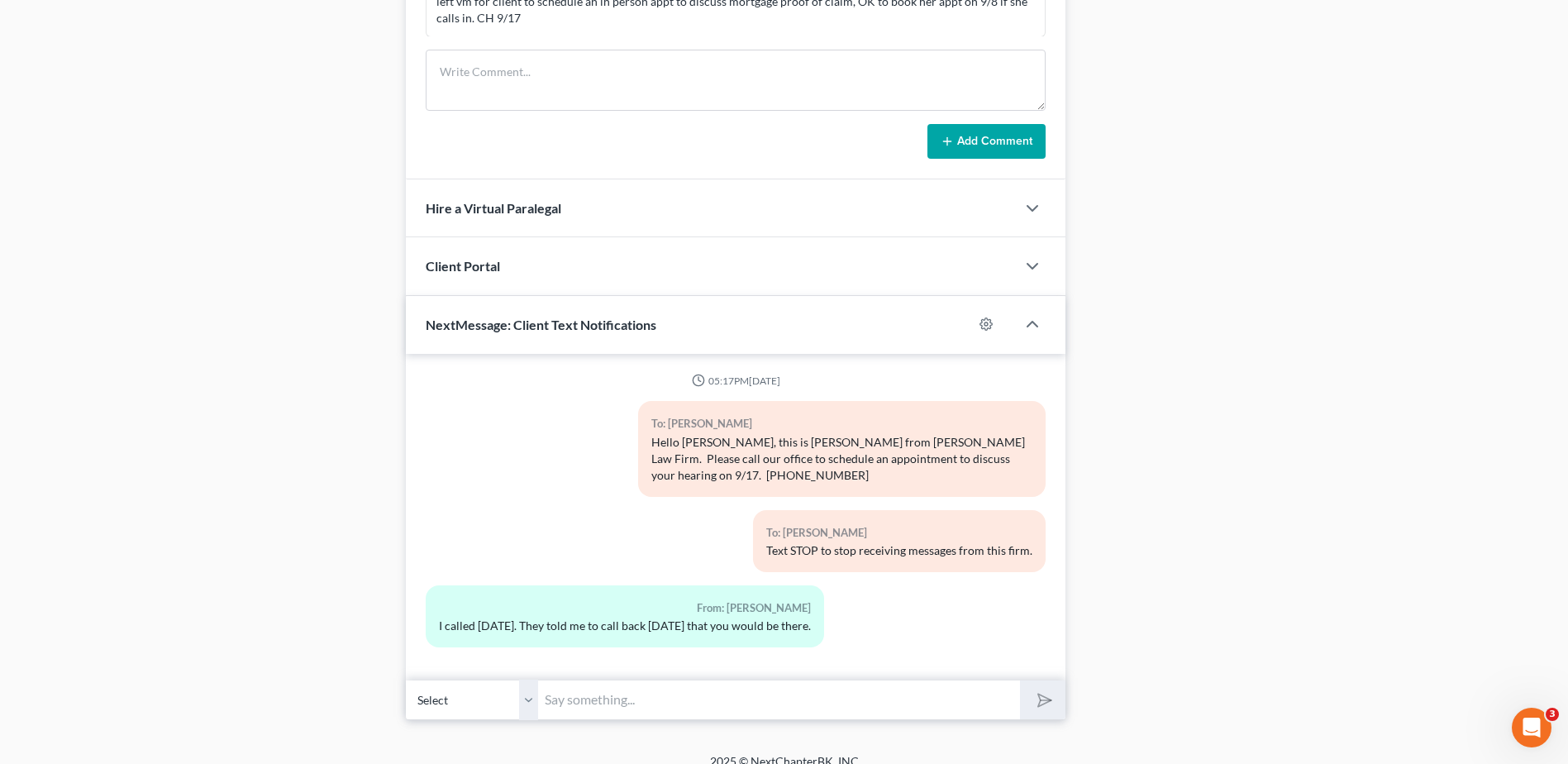
scroll to position [1274, 0]
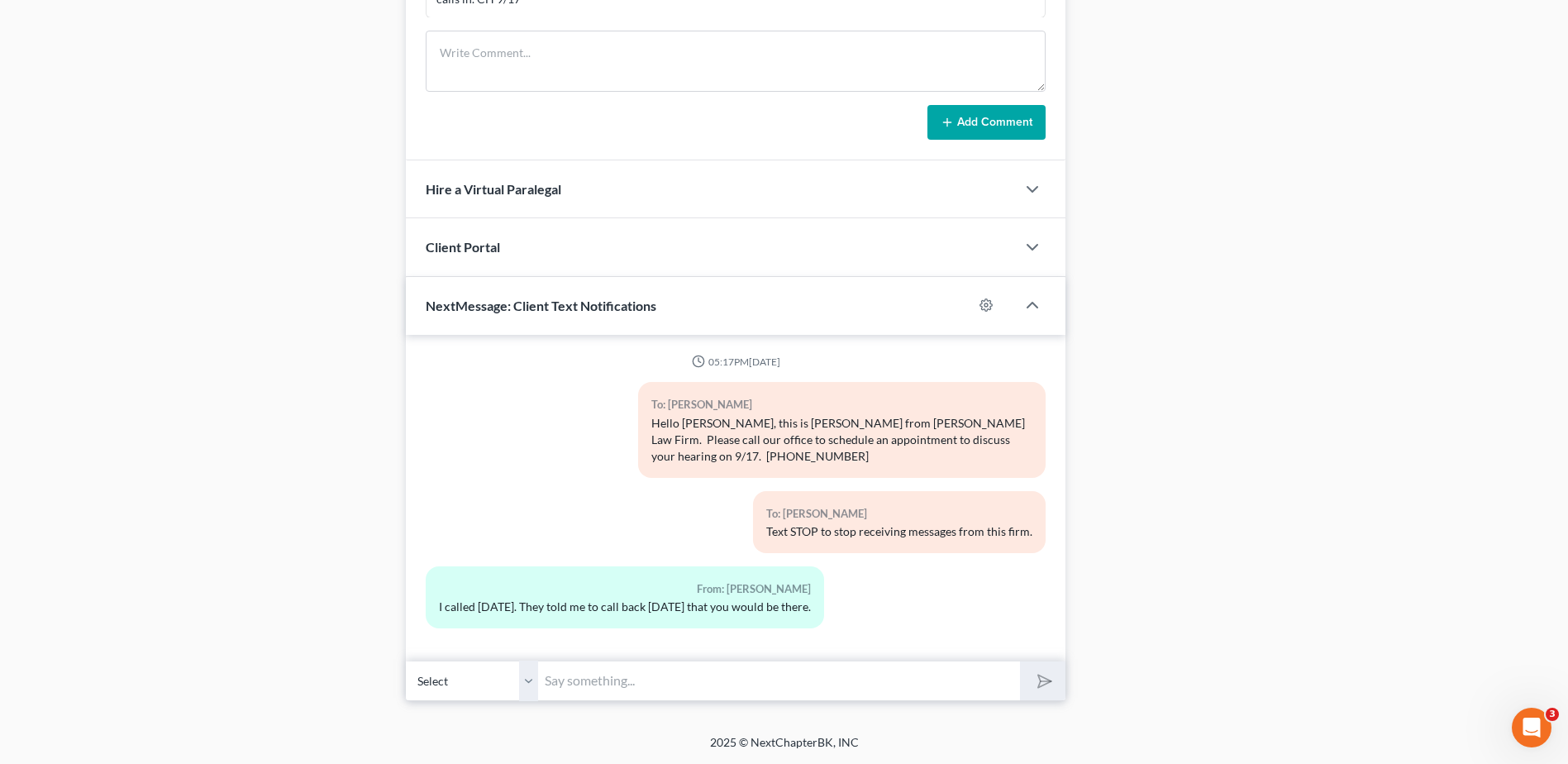
click at [617, 681] on input "text" at bounding box center [778, 681] width 482 height 41
type input "can you come in [DATE] at 2:30pm?"
click at [1020, 661] on button "submit" at bounding box center [1042, 681] width 45 height 39
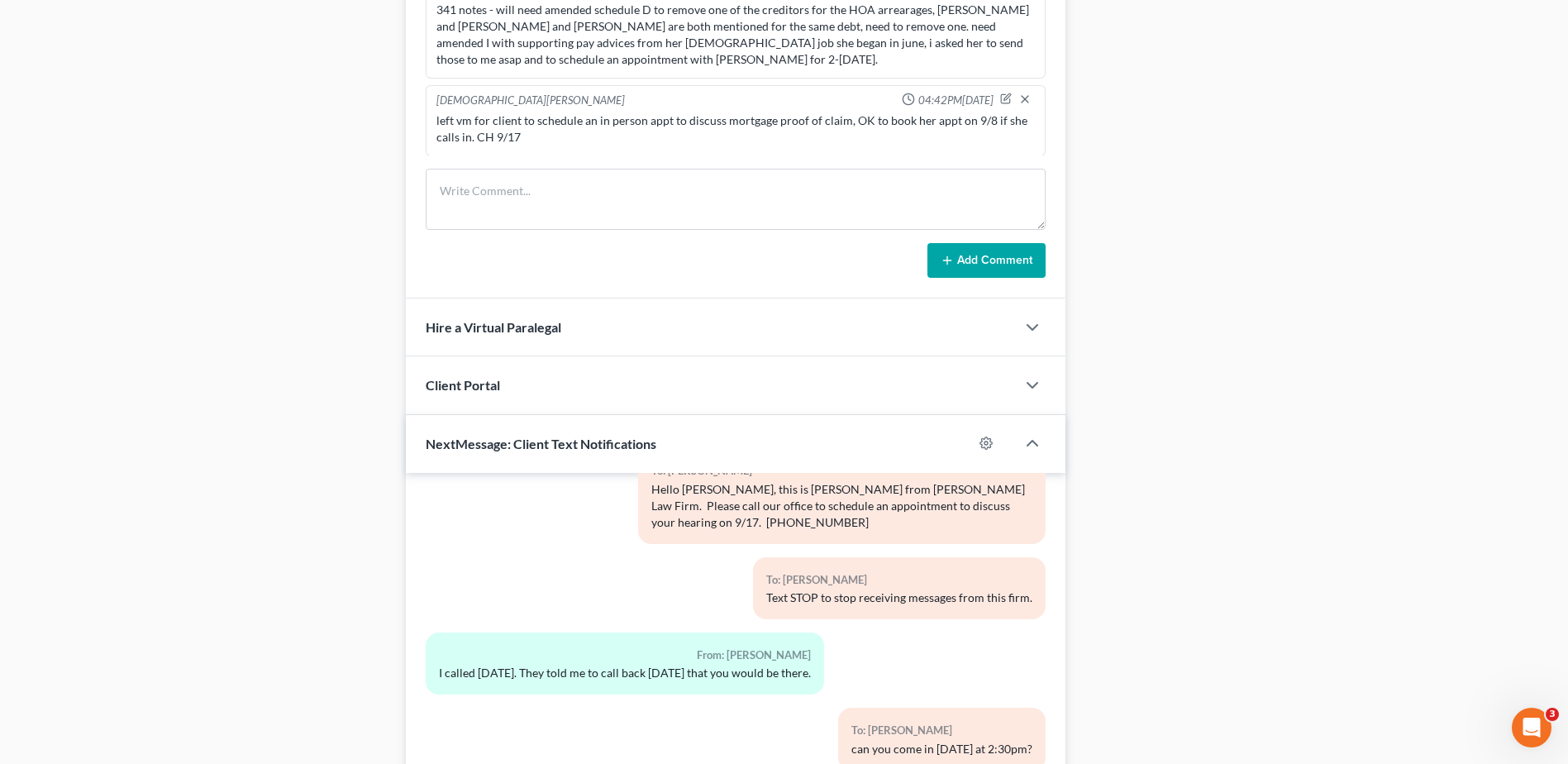
scroll to position [1278, 0]
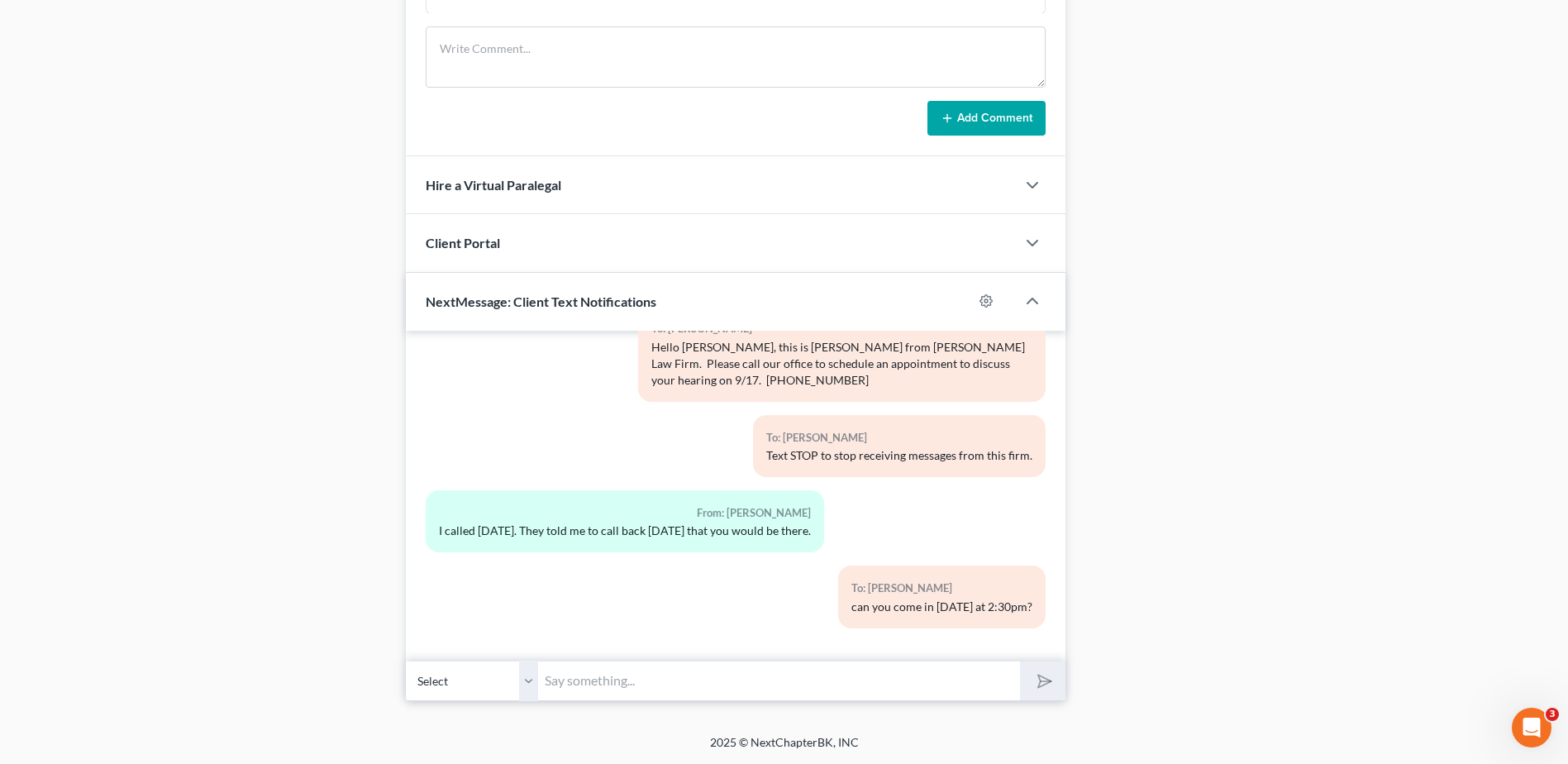
click at [743, 668] on input "text" at bounding box center [778, 681] width 482 height 41
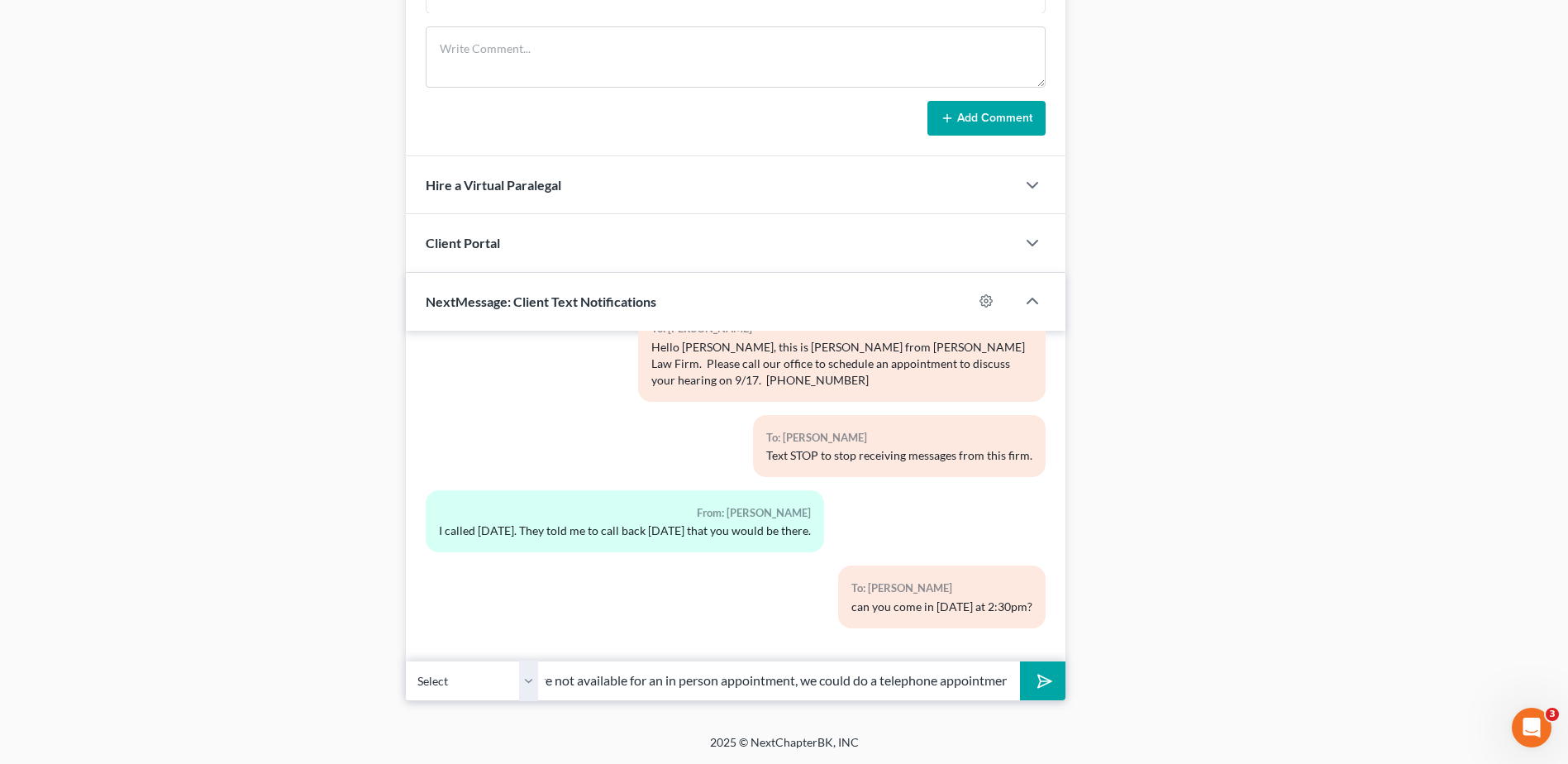
scroll to position [0, 66]
type input "or if you're not available for an in person appointment, we could do a telephon…"
click at [1020, 661] on button "submit" at bounding box center [1042, 681] width 45 height 39
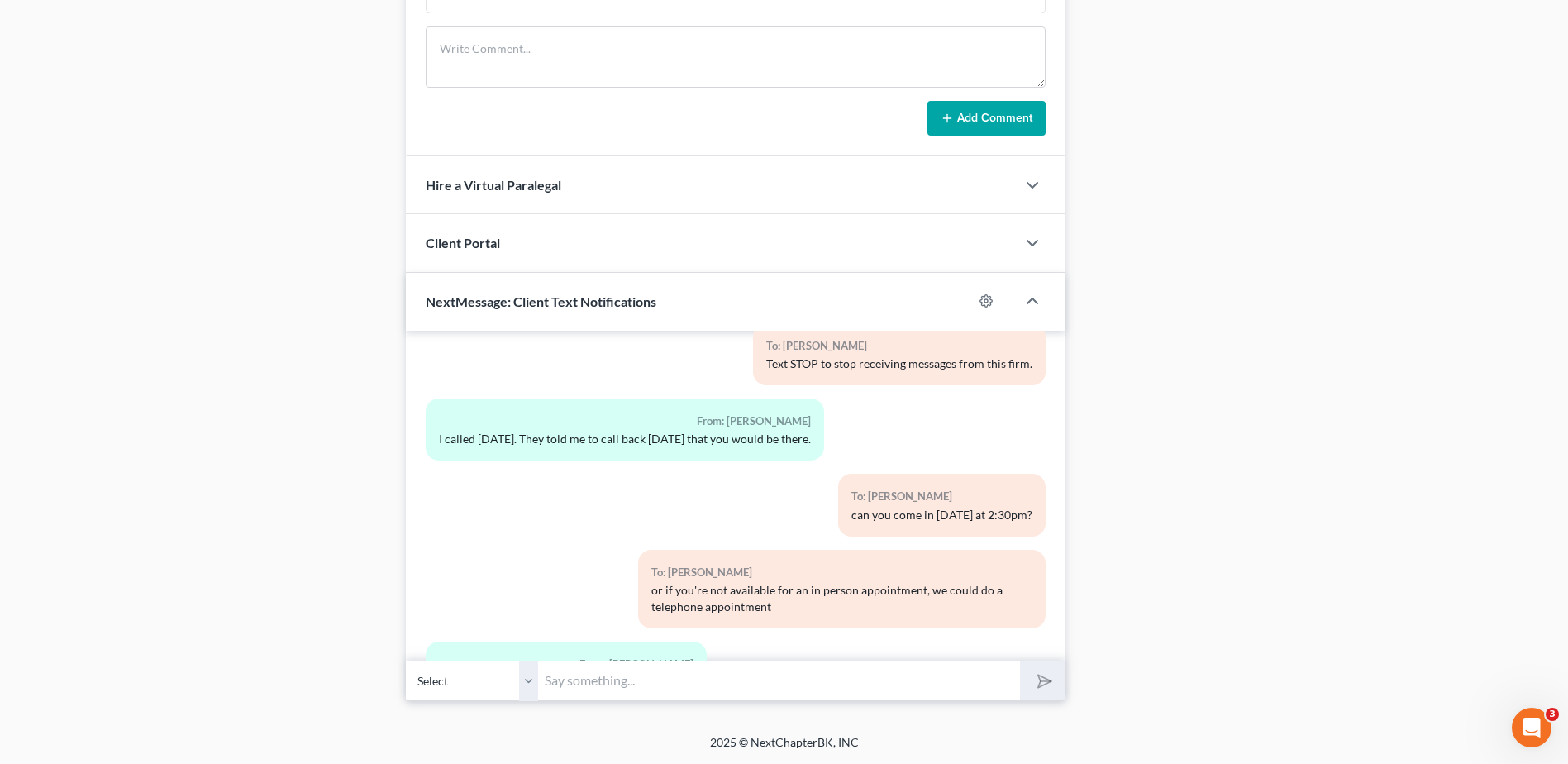
scroll to position [239, 0]
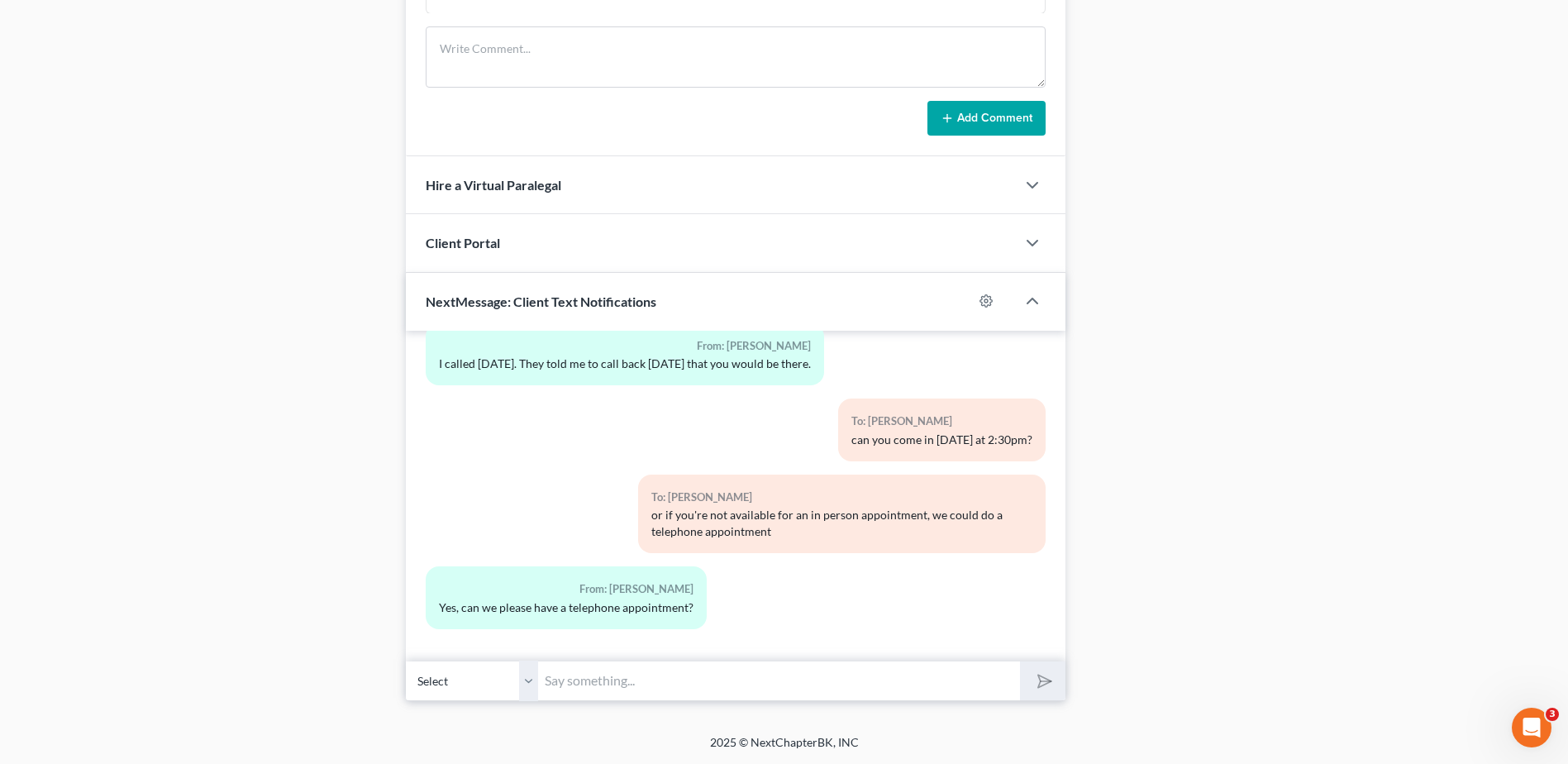
click at [744, 681] on input "text" at bounding box center [778, 681] width 482 height 41
type input "yes ma'am, we'll have Attorney [PERSON_NAME] call you then! Thanks! [PERSON_NAM…"
click at [1020, 661] on button "submit" at bounding box center [1042, 681] width 45 height 39
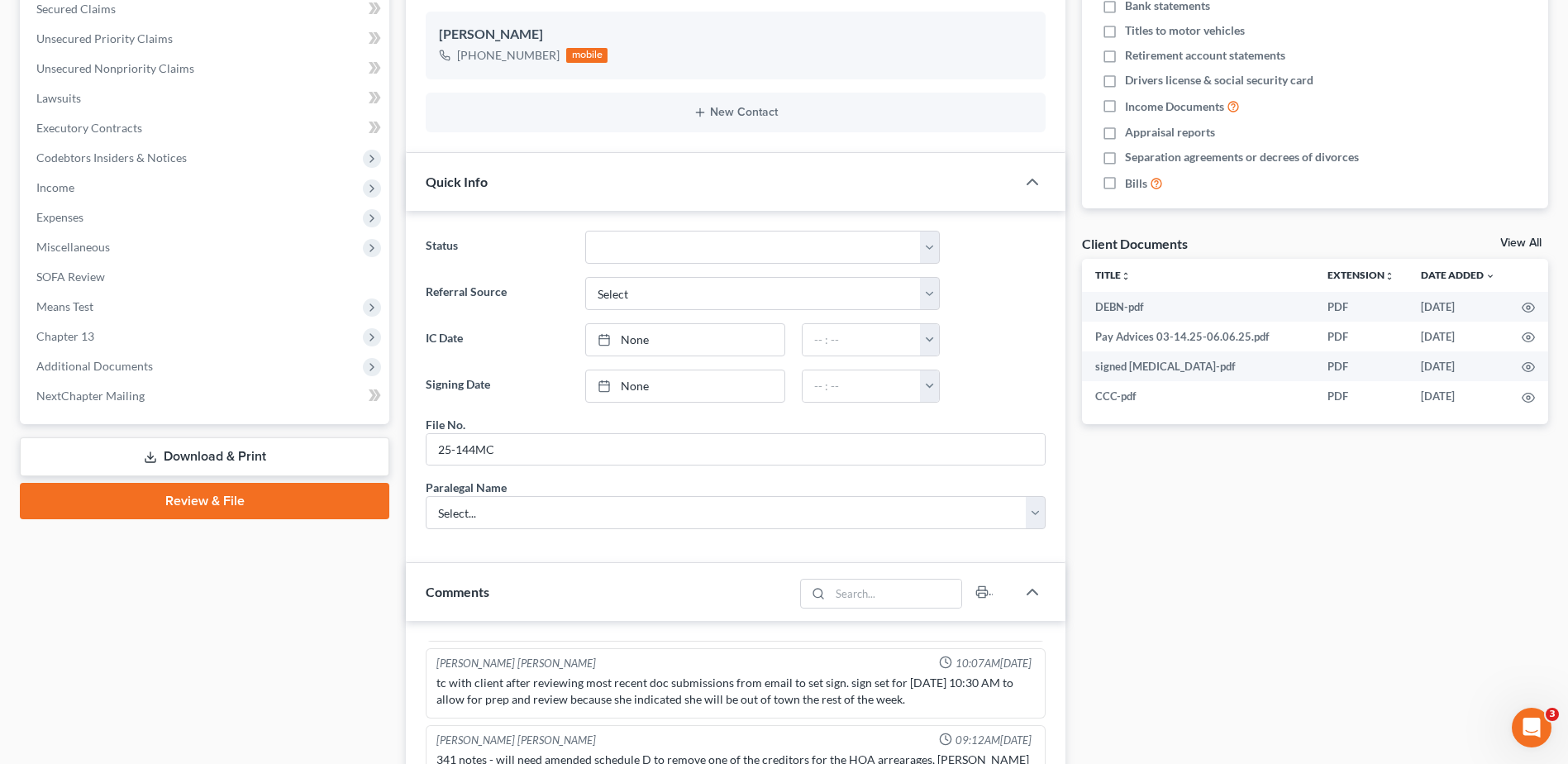
scroll to position [286, 0]
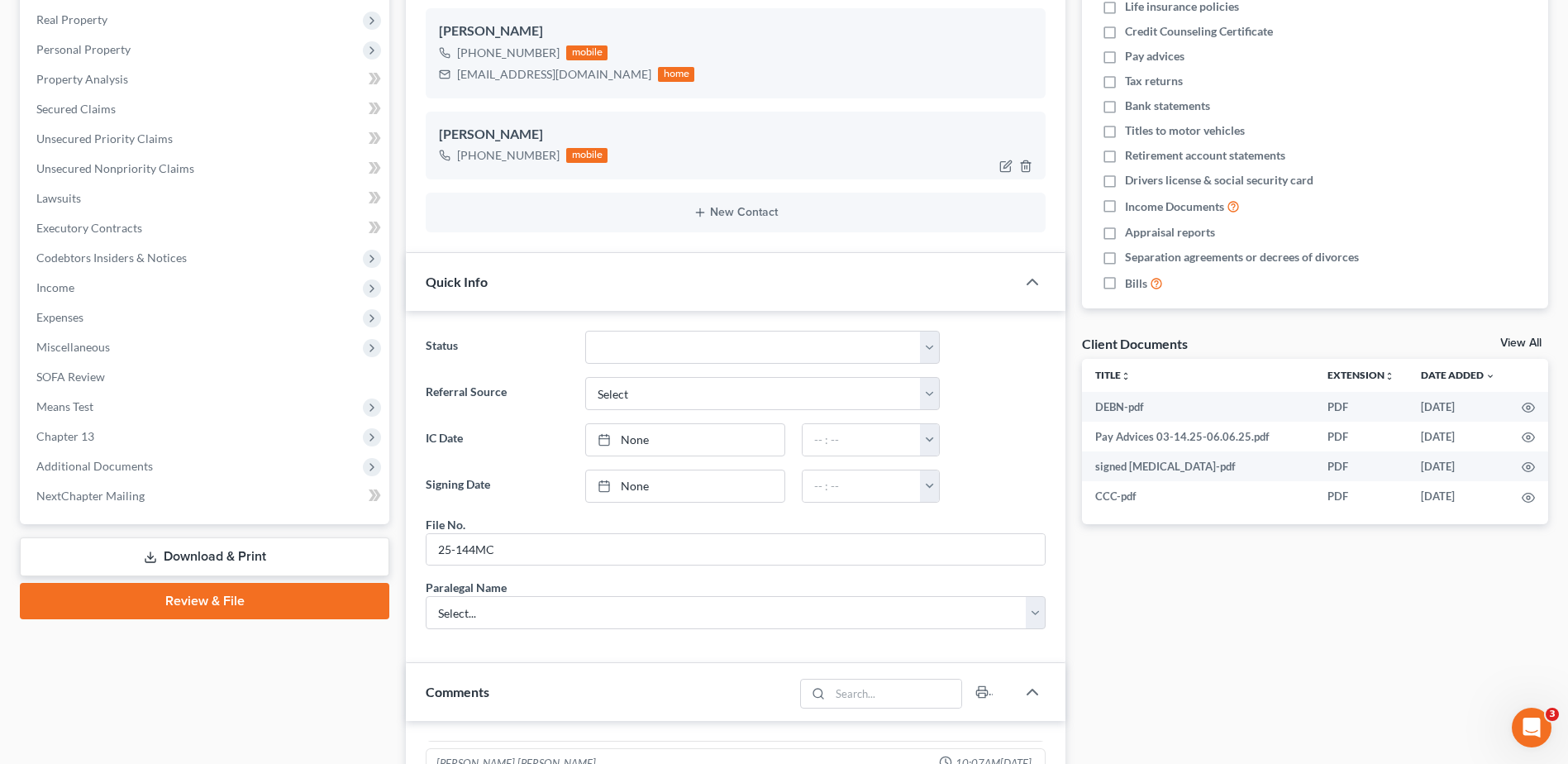
drag, startPoint x: 473, startPoint y: 155, endPoint x: 551, endPoint y: 156, distance: 78.0
click at [551, 156] on div "[PHONE_NUMBER]" at bounding box center [508, 155] width 102 height 16
copy div "[PHONE_NUMBER]"
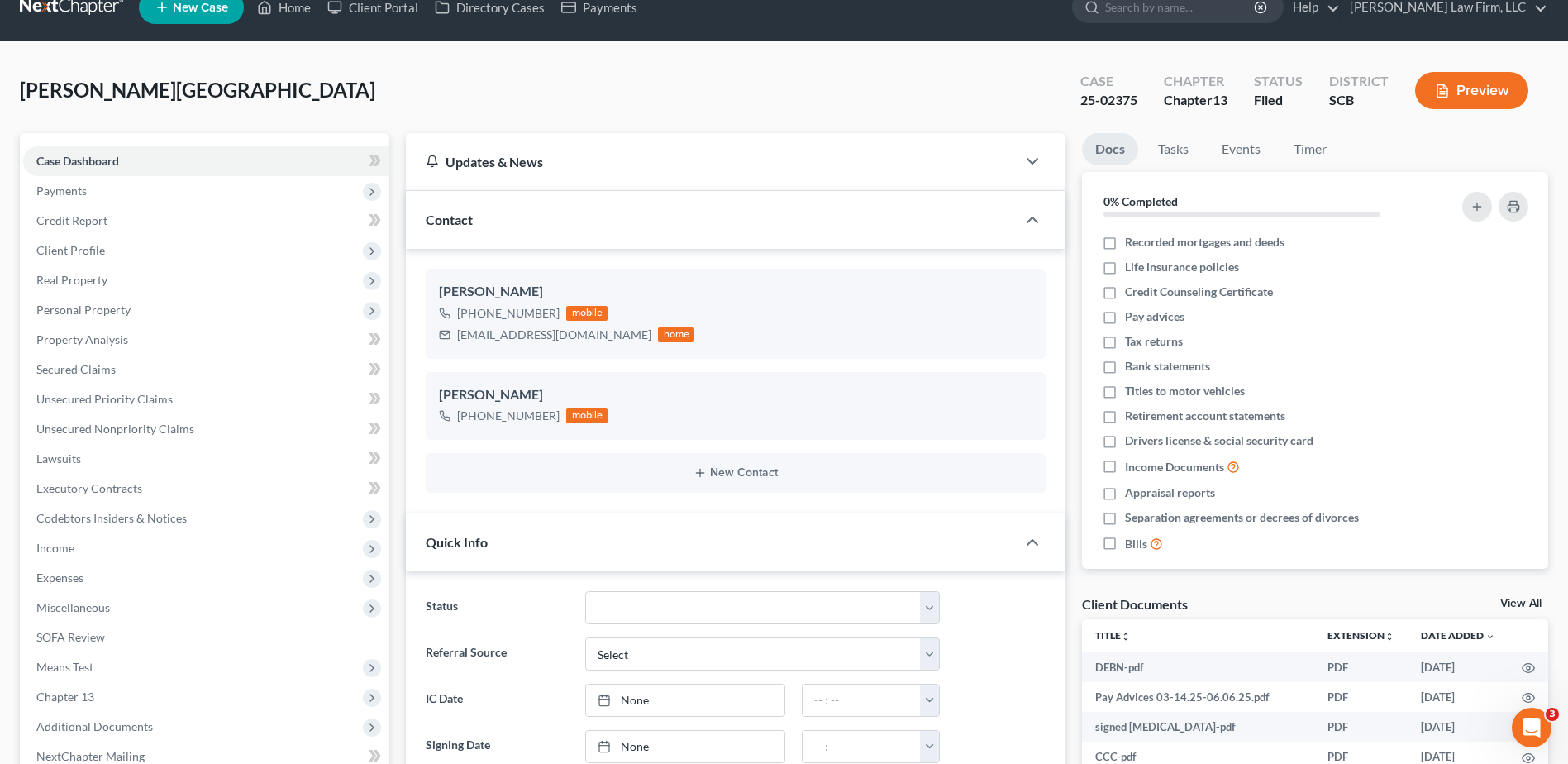
scroll to position [0, 0]
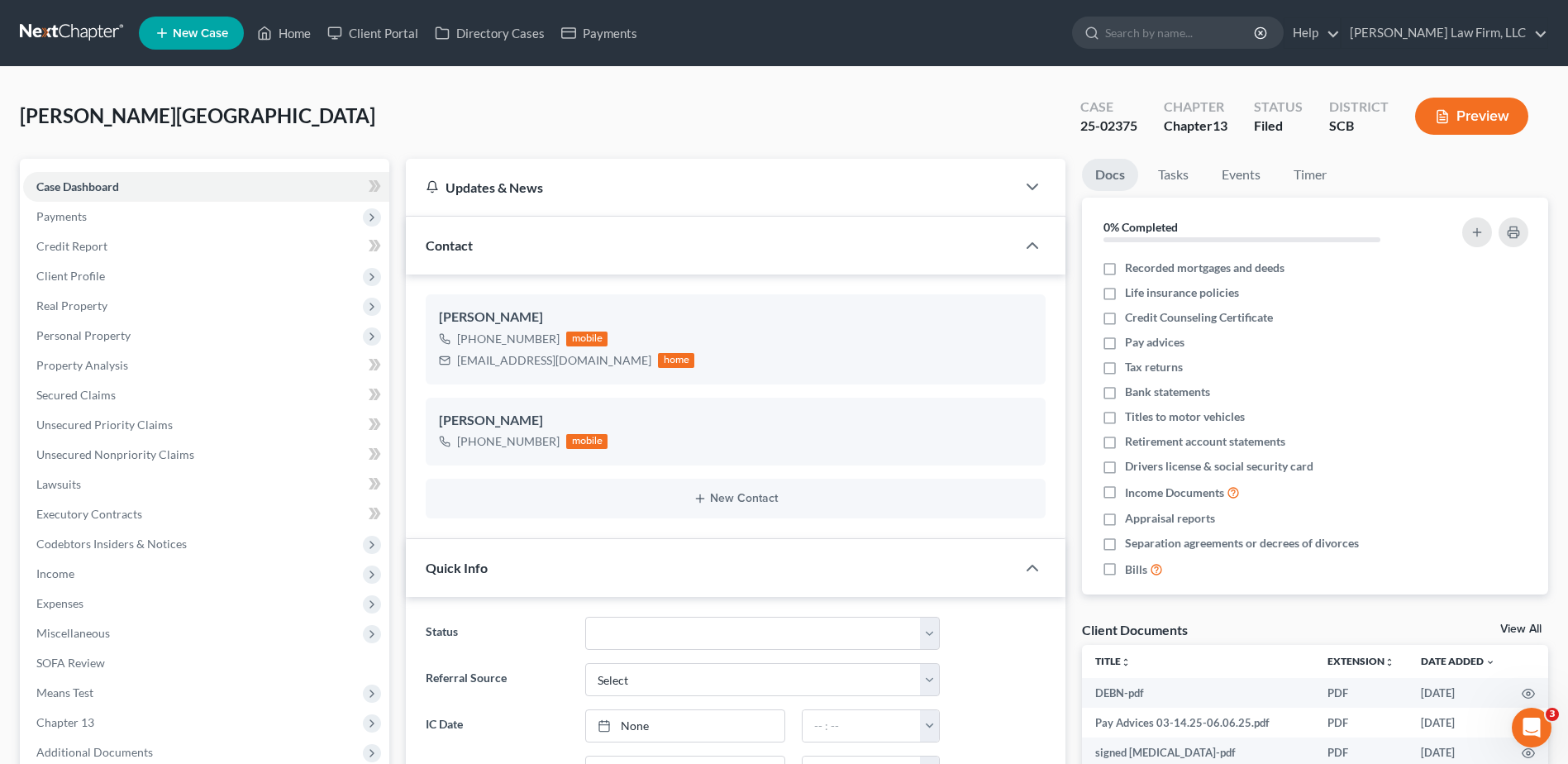
click at [83, 38] on link at bounding box center [72, 32] width 105 height 30
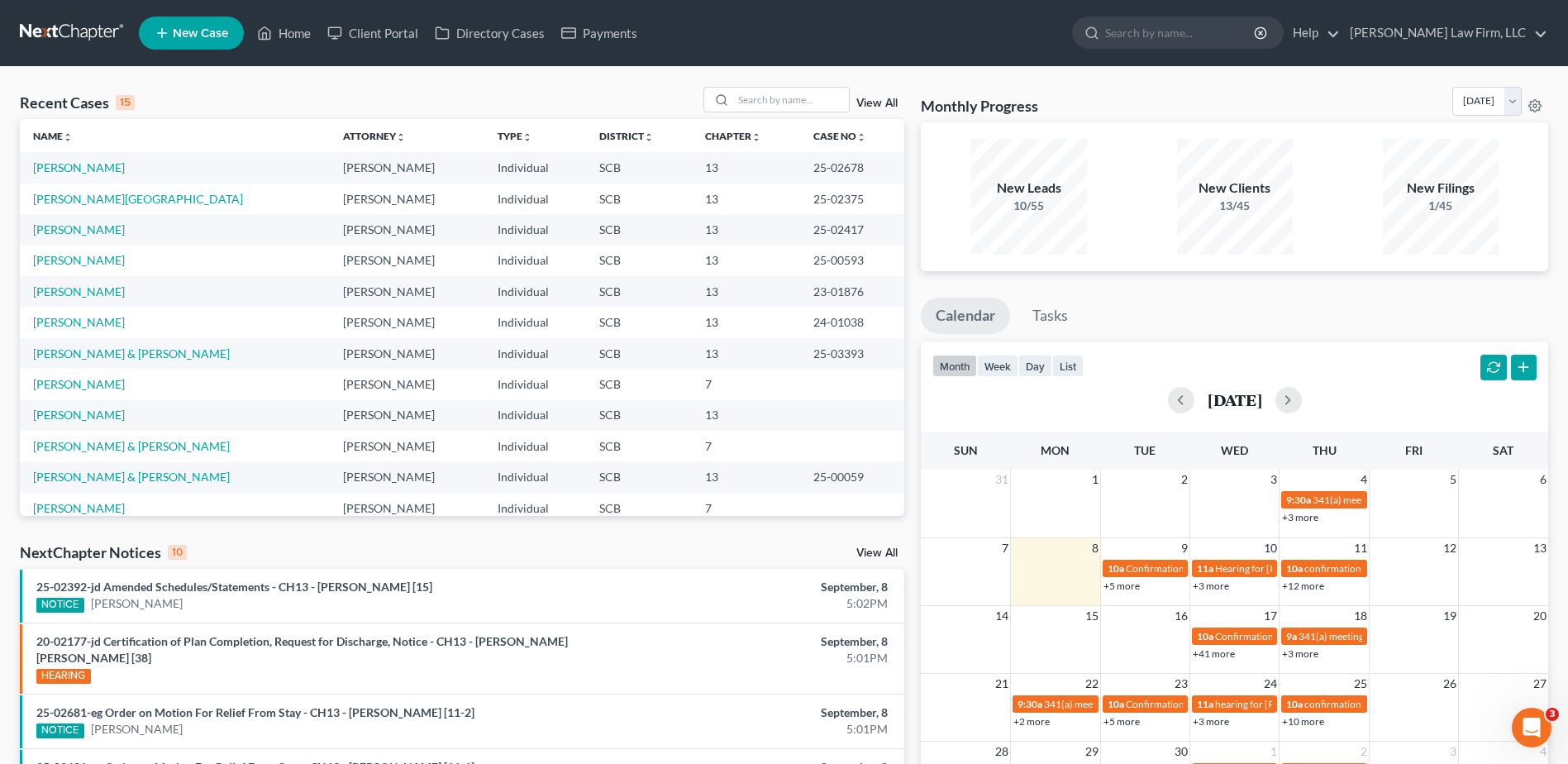
click at [57, 27] on link at bounding box center [72, 32] width 105 height 30
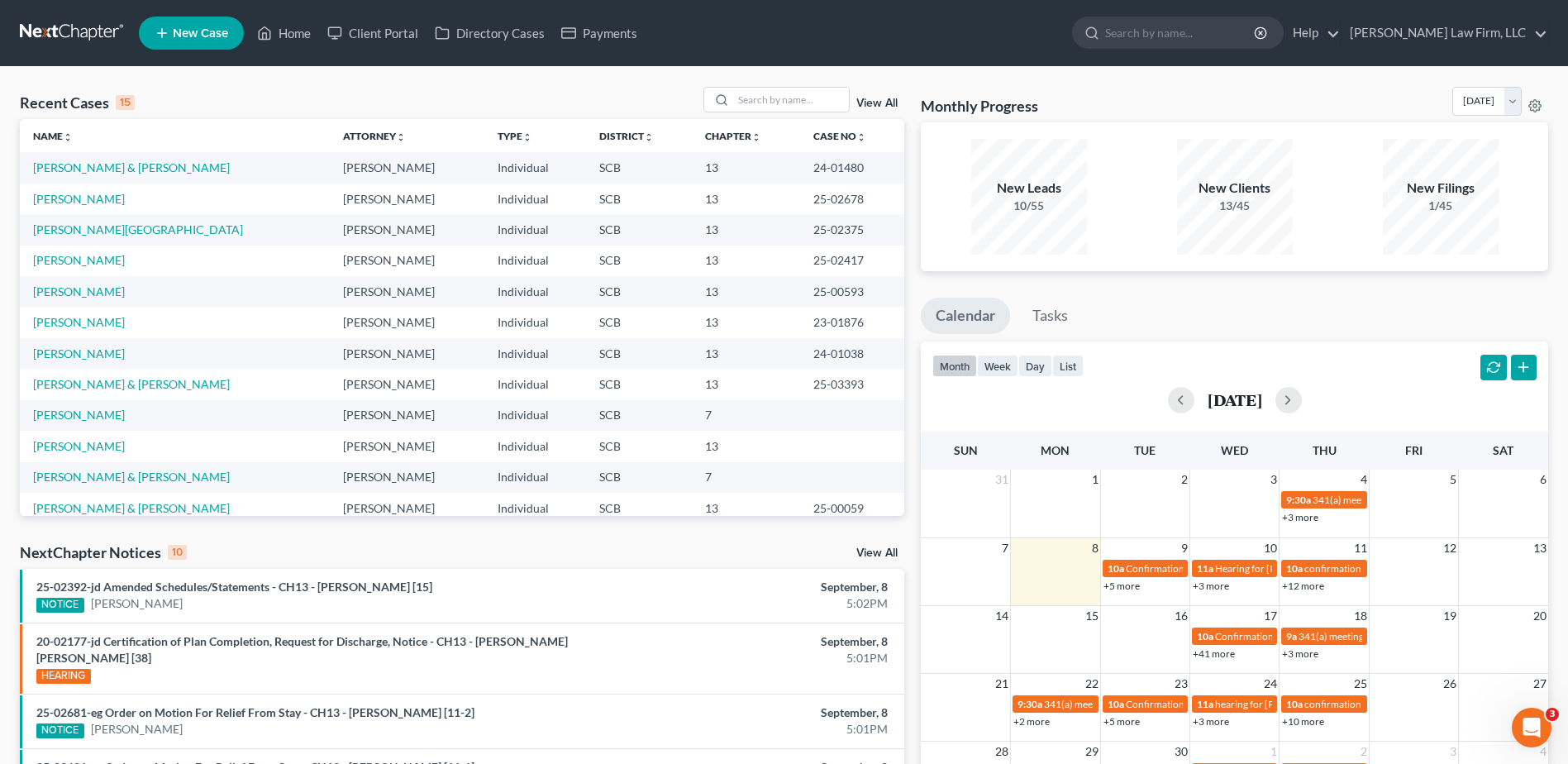
click at [61, 27] on link at bounding box center [72, 32] width 105 height 30
